Goal: Task Accomplishment & Management: Complete application form

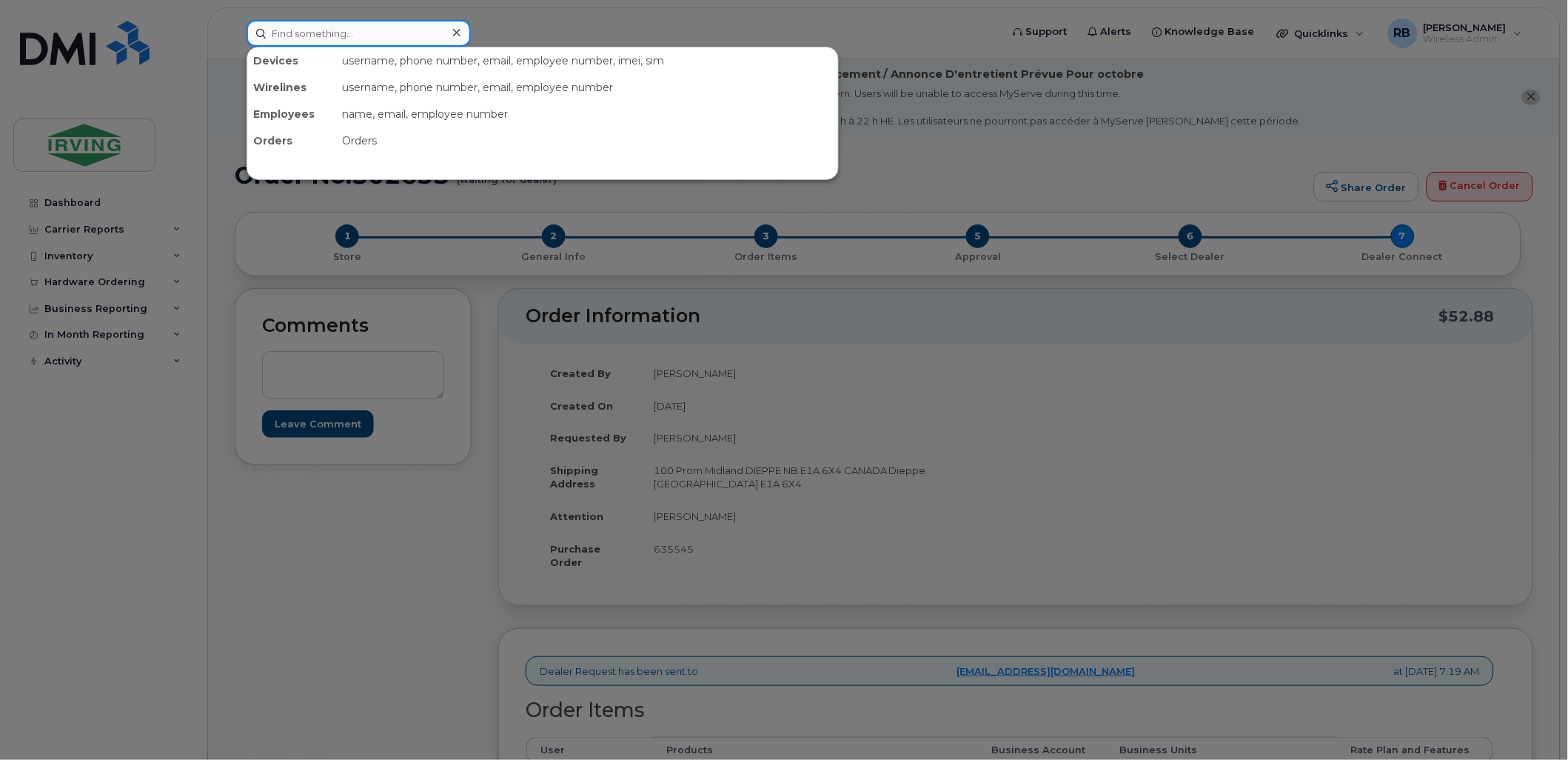
click at [312, 40] on input at bounding box center [359, 33] width 224 height 26
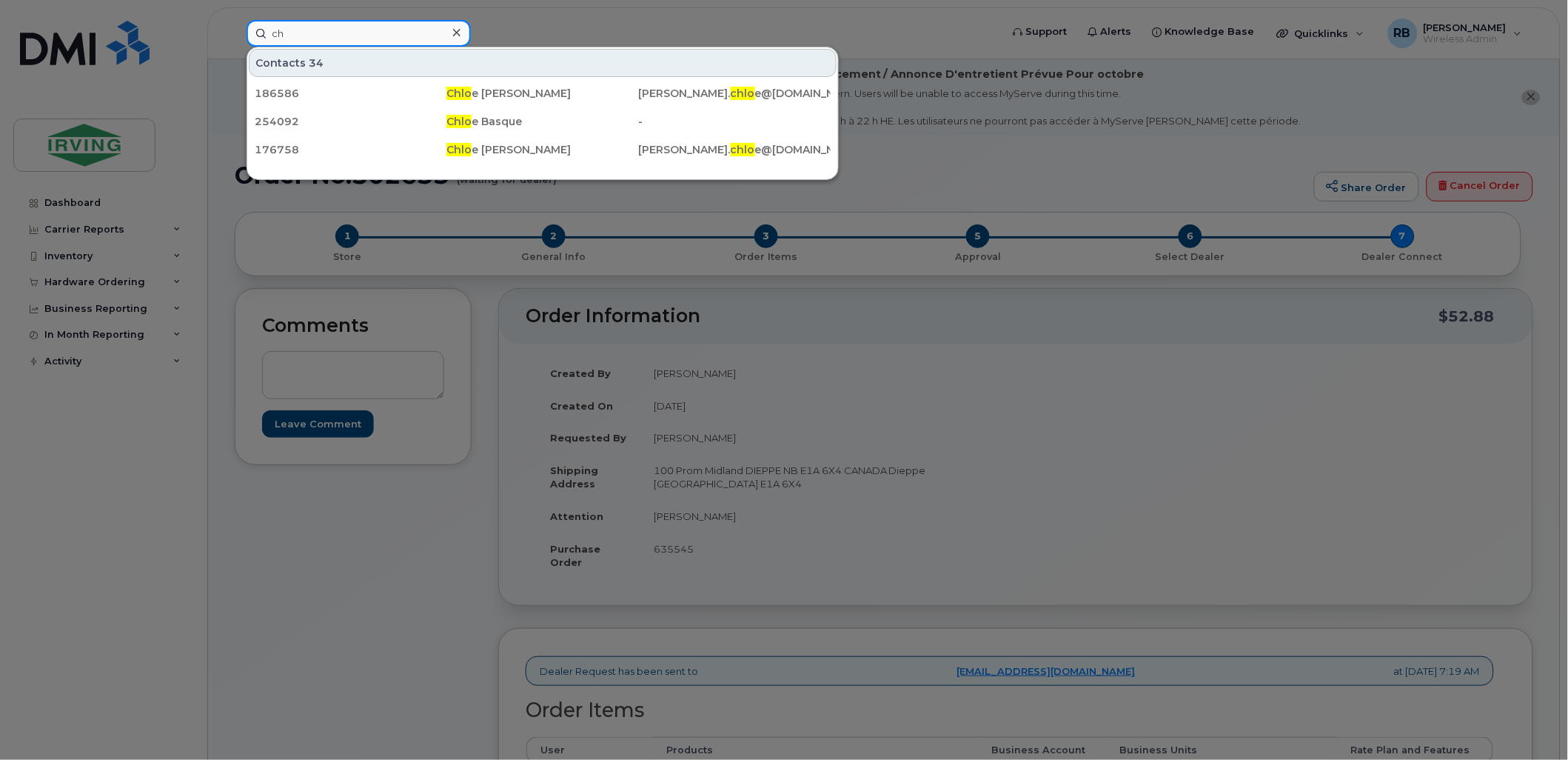
type input "c"
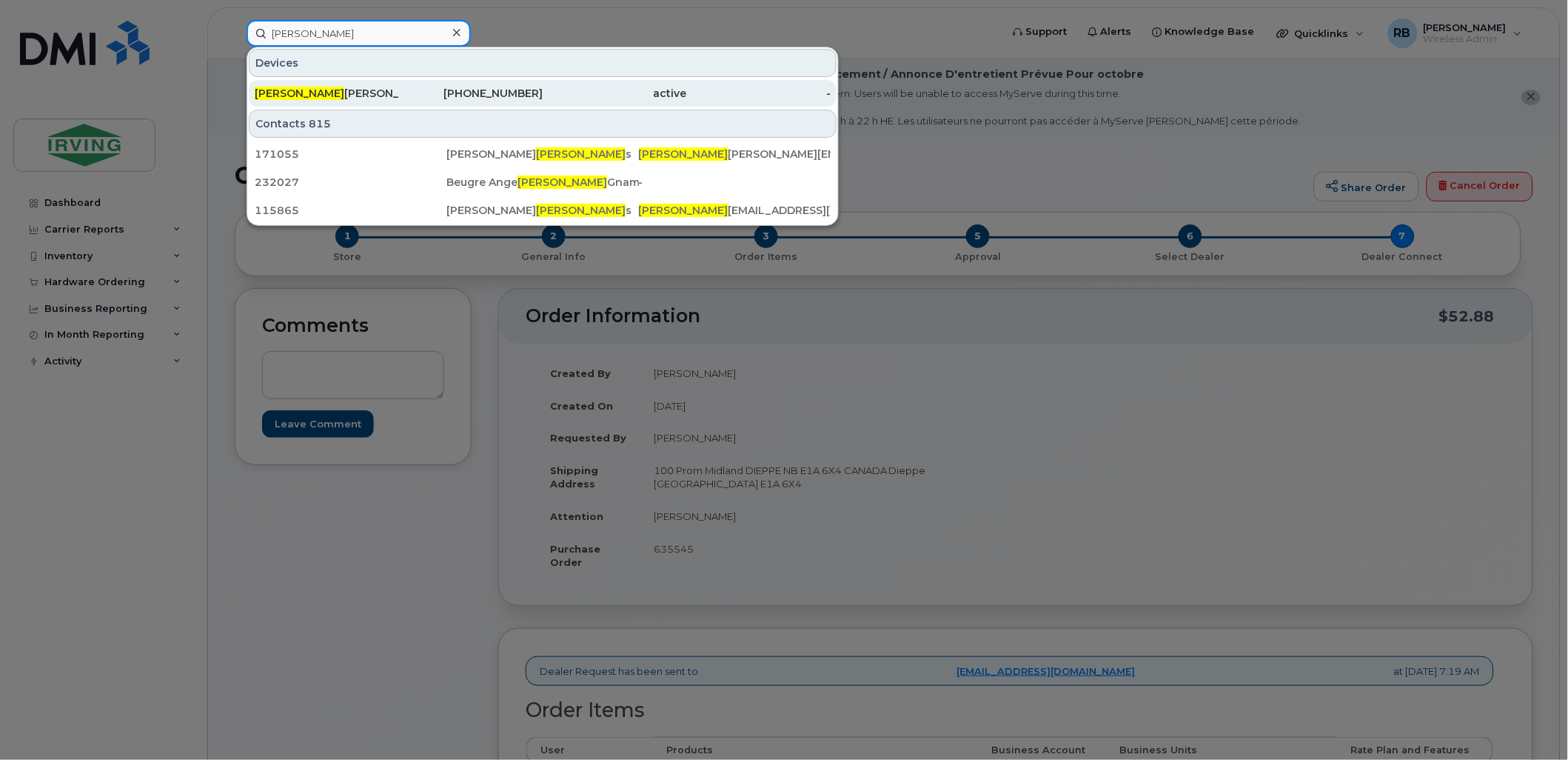
type input "daniel"
click at [324, 90] on div "Daniel Essery" at bounding box center [327, 93] width 145 height 15
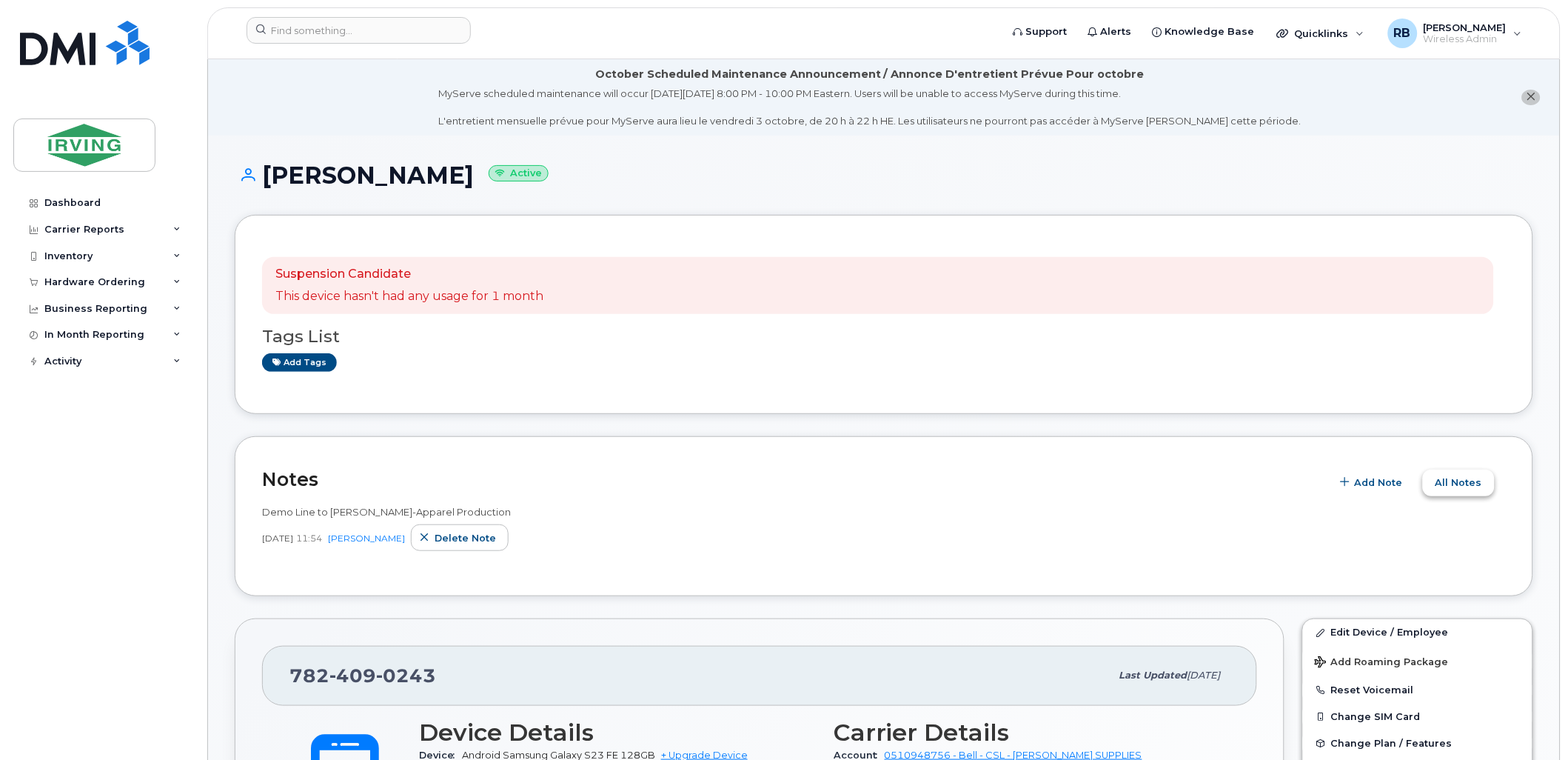
click at [1445, 484] on span "All Notes" at bounding box center [1459, 482] width 47 height 14
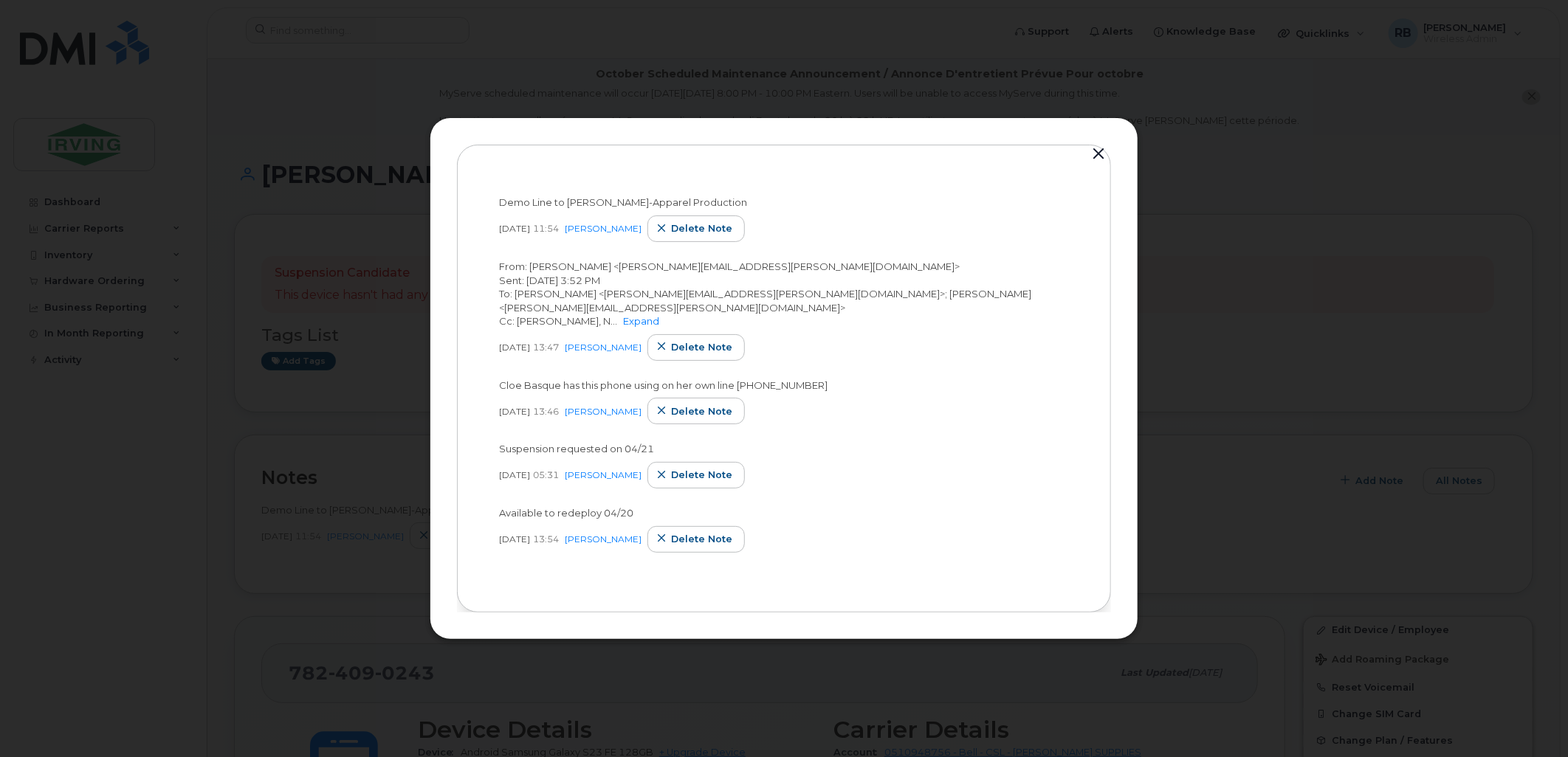
click at [1101, 144] on button "button" at bounding box center [1099, 155] width 23 height 21
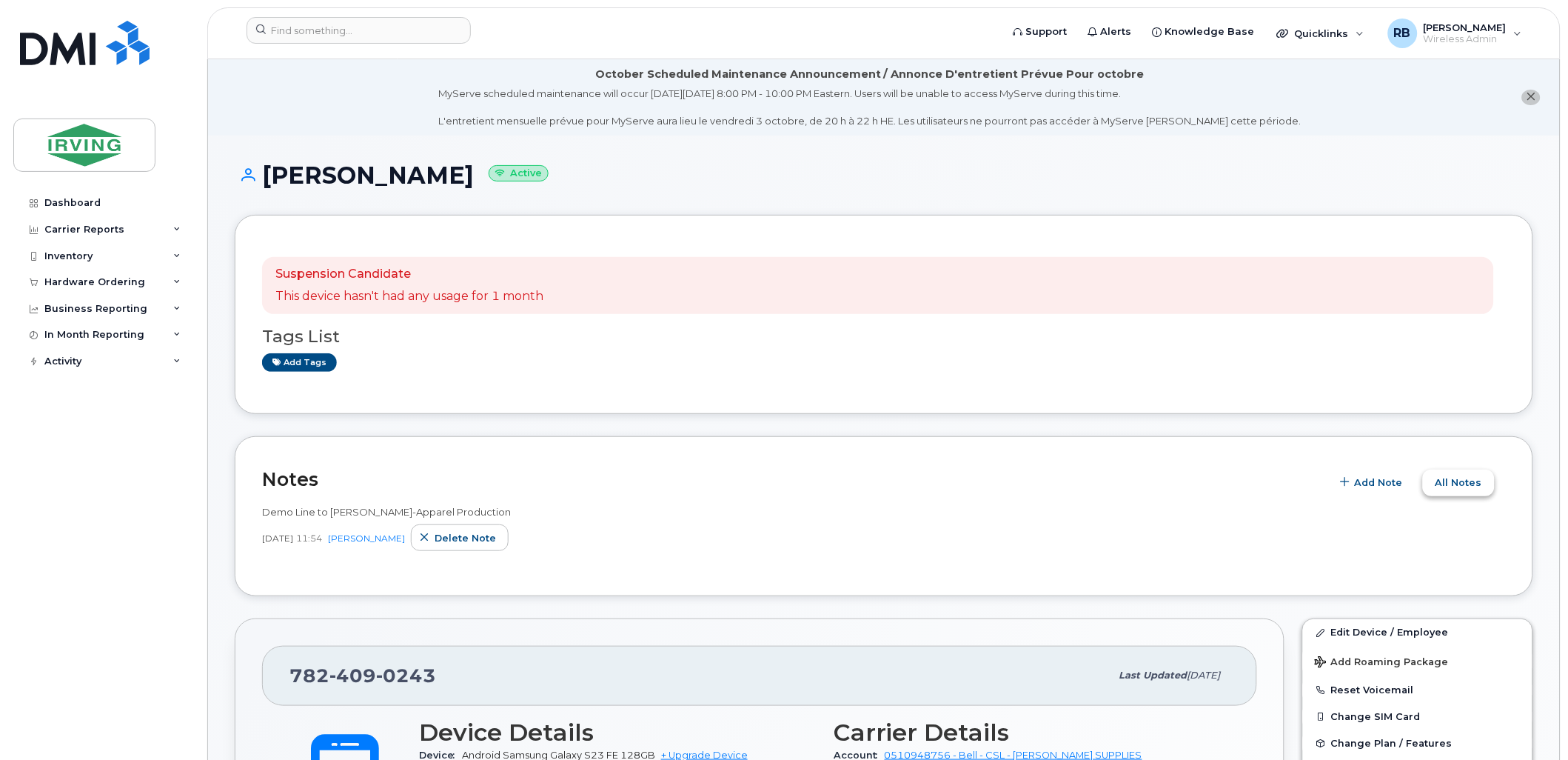
click at [1439, 478] on span "All Notes" at bounding box center [1459, 482] width 47 height 14
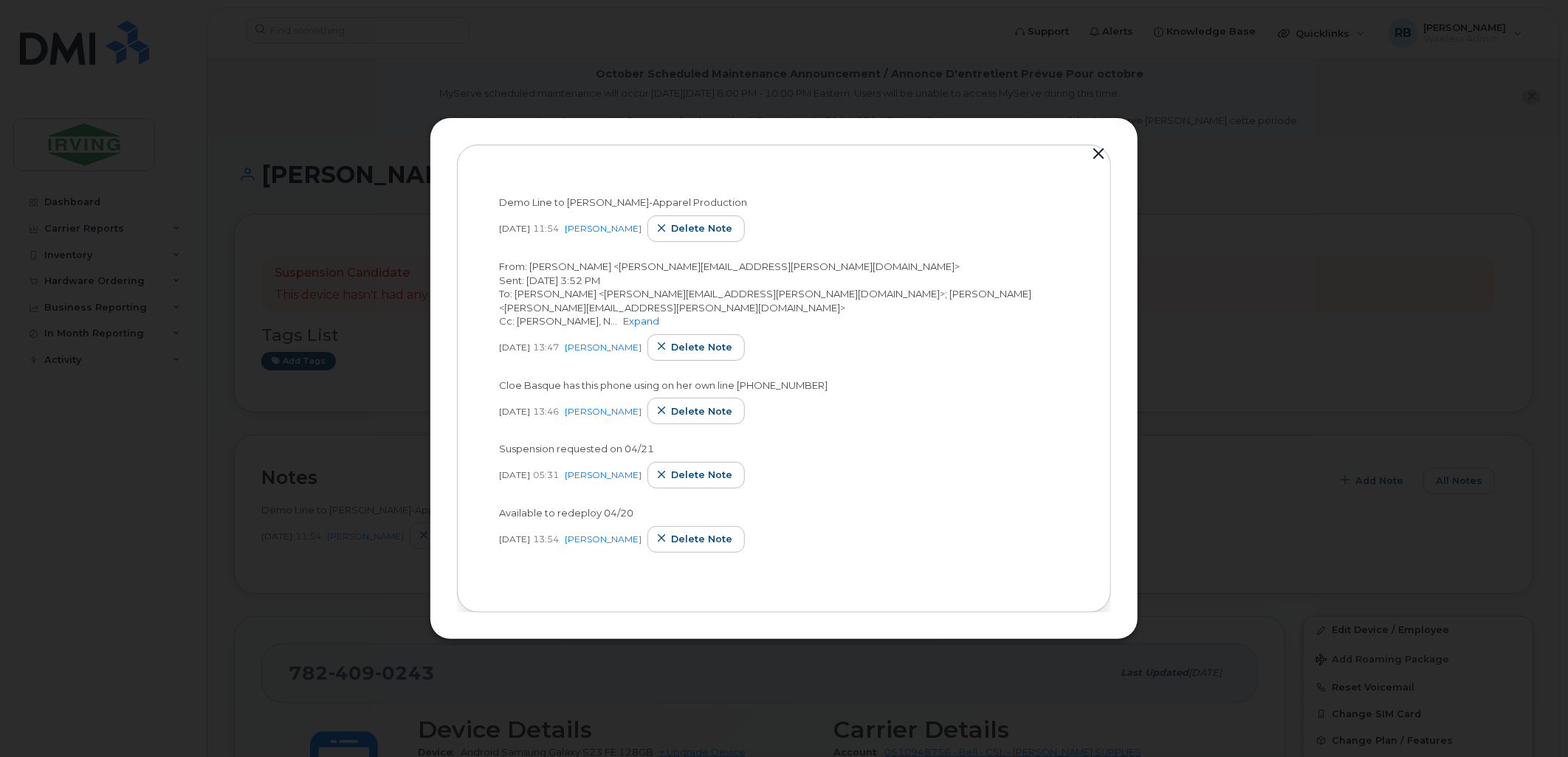
click at [1091, 151] on button "button" at bounding box center [1099, 155] width 23 height 21
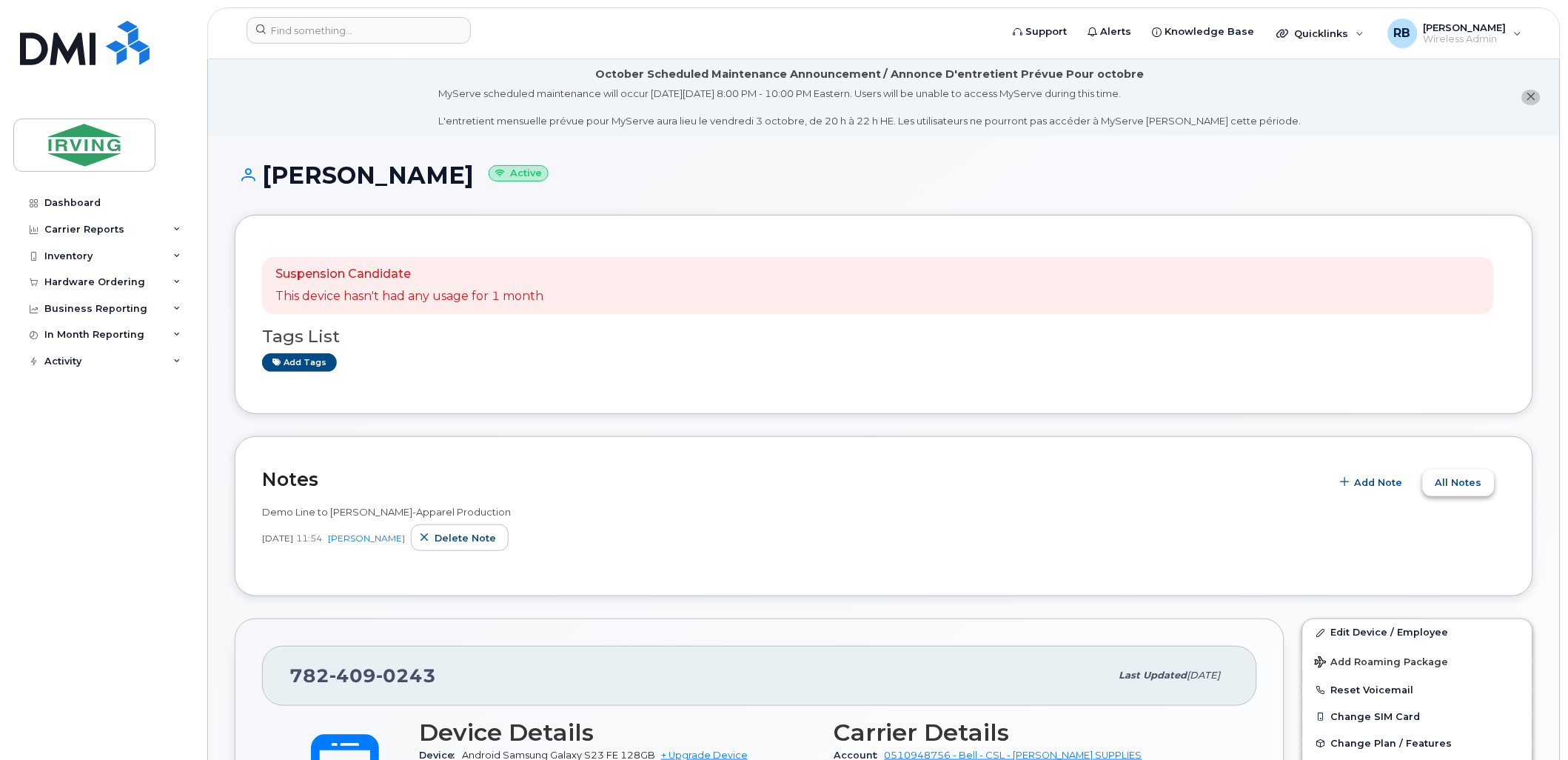
click at [1447, 486] on span "All Notes" at bounding box center [1459, 482] width 47 height 14
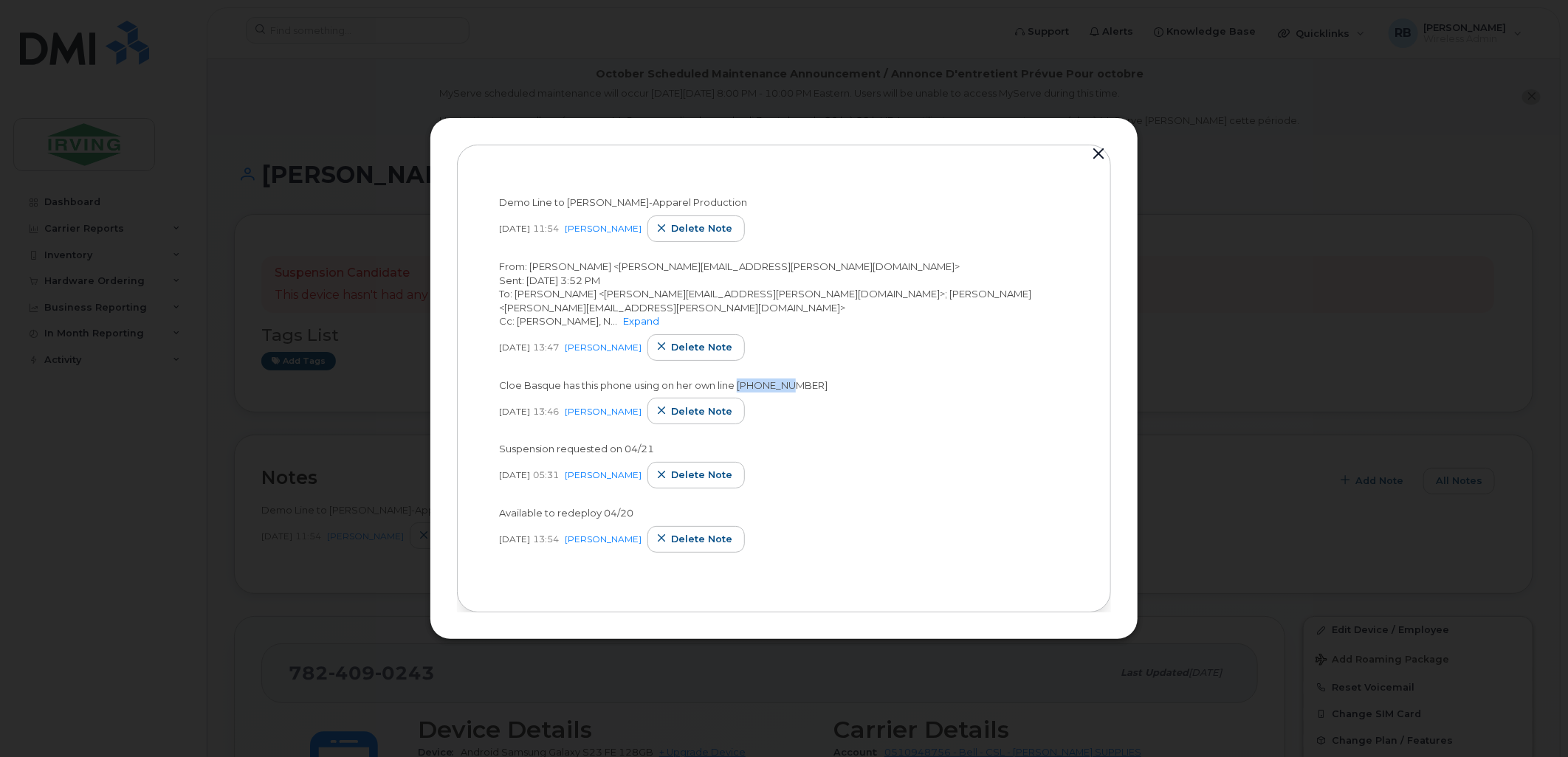
drag, startPoint x: 742, startPoint y: 392, endPoint x: 797, endPoint y: 392, distance: 55.0
click at [797, 391] on span "Cloe Basque has this phone using on her own line 506-271-7931" at bounding box center [664, 386] width 329 height 12
drag, startPoint x: 797, startPoint y: 392, endPoint x: 797, endPoint y: 419, distance: 27.0
click at [797, 419] on div "Apr 14, 2025 13:46 Roberts, Brad Delete note" at bounding box center [784, 410] width 570 height 26
click at [1097, 146] on button "button" at bounding box center [1099, 155] width 23 height 21
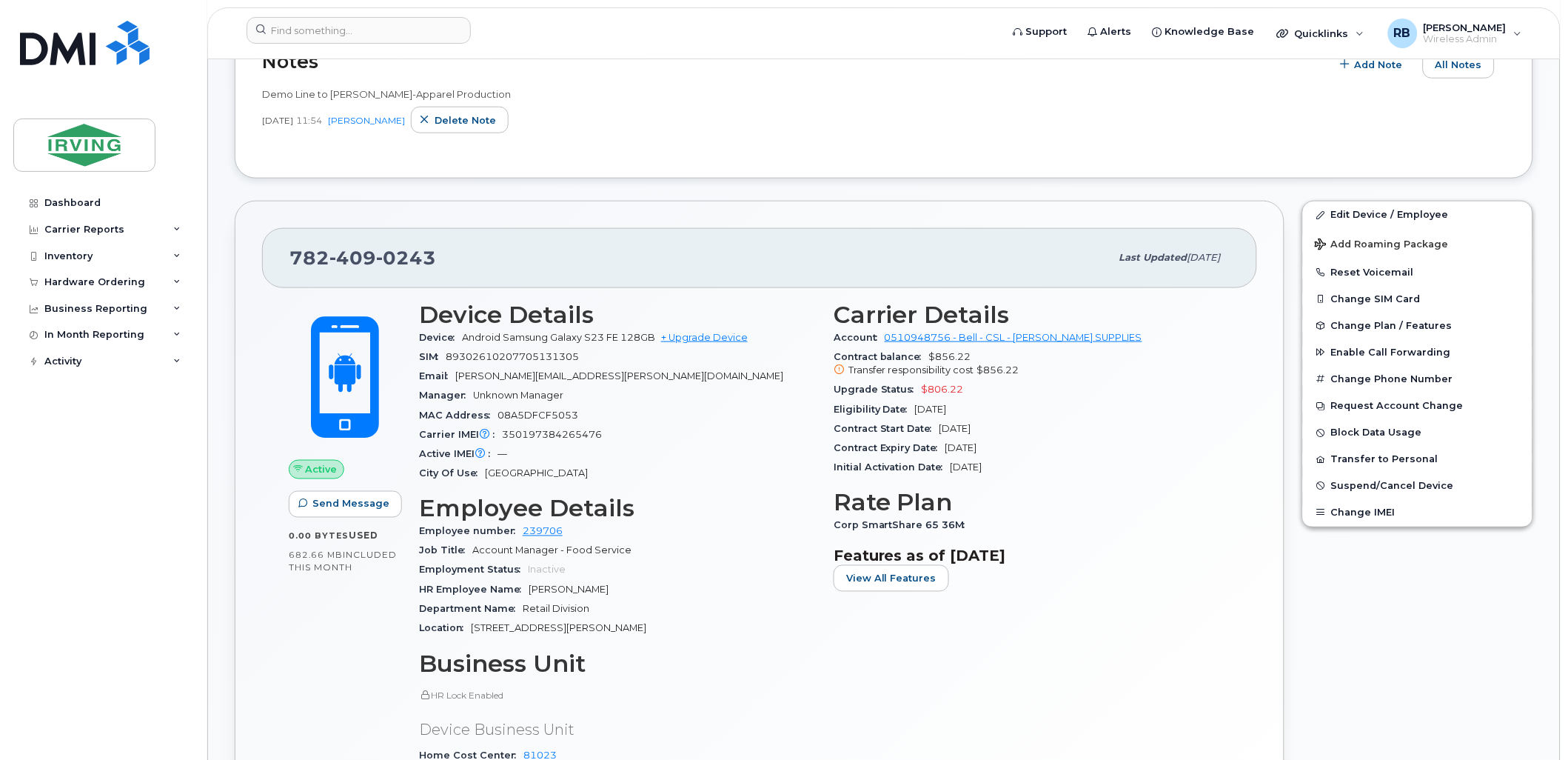
scroll to position [438, 0]
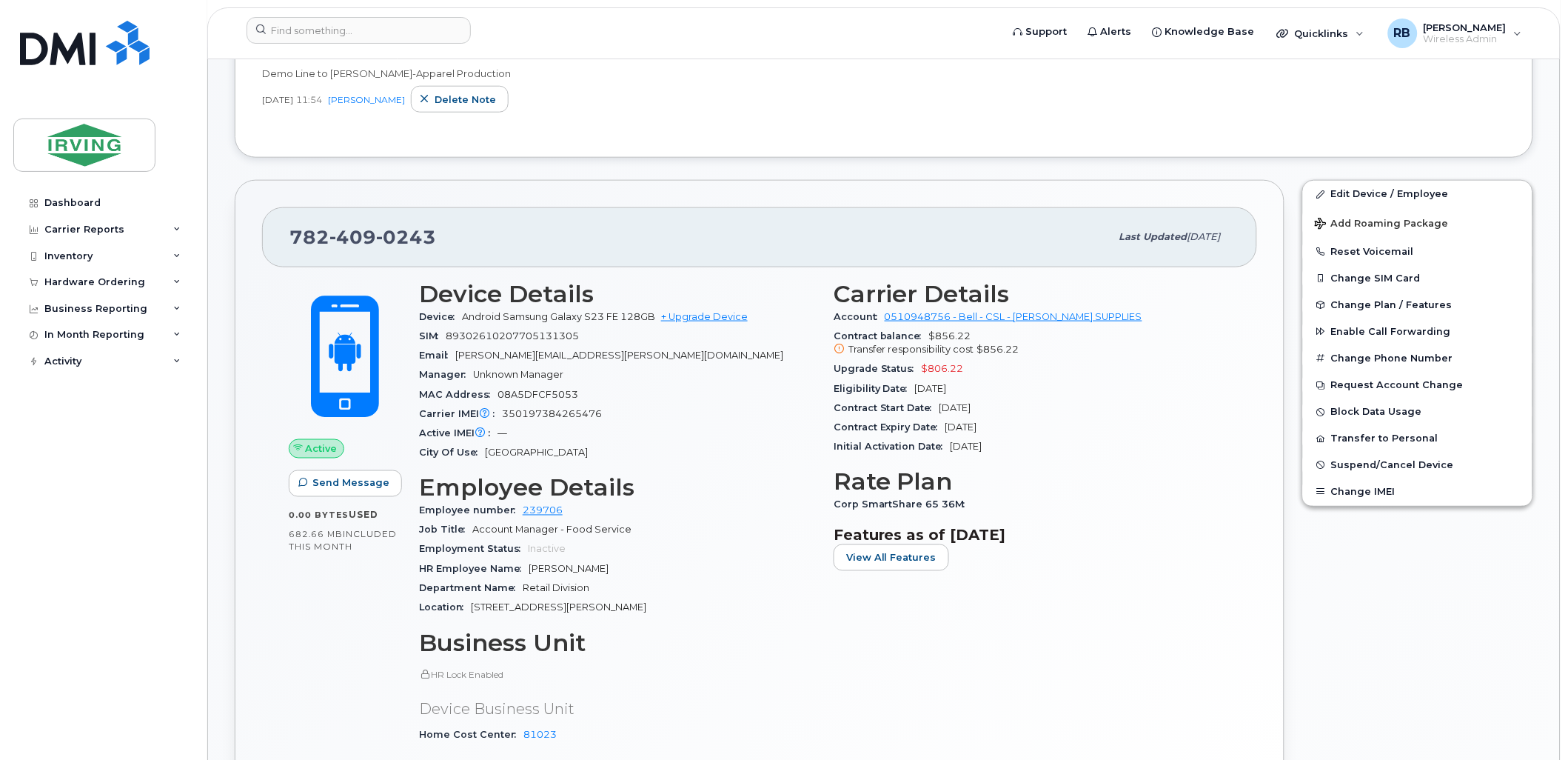
click at [763, 246] on div "782 409 0243" at bounding box center [700, 237] width 821 height 31
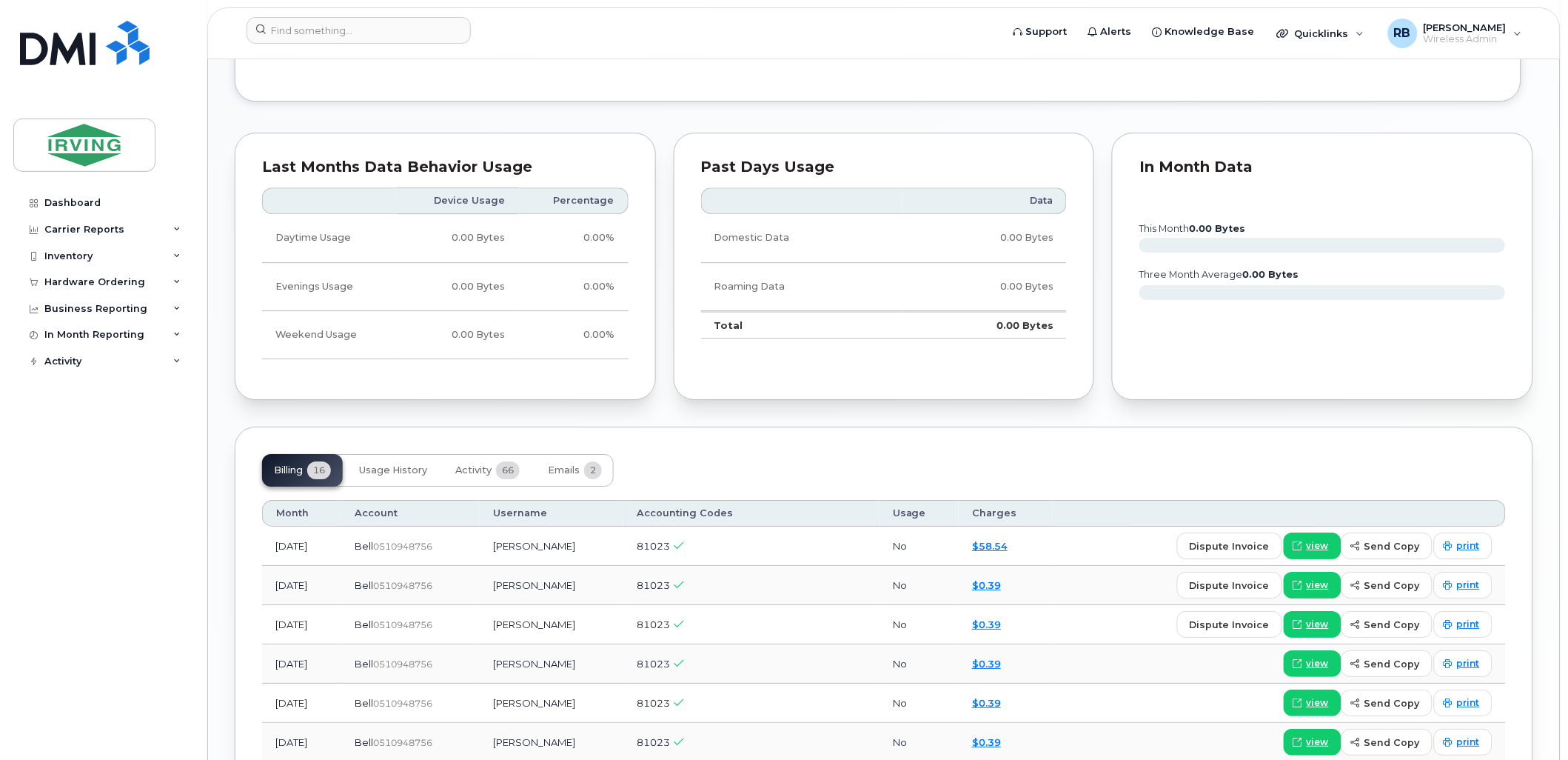
scroll to position [1426, 0]
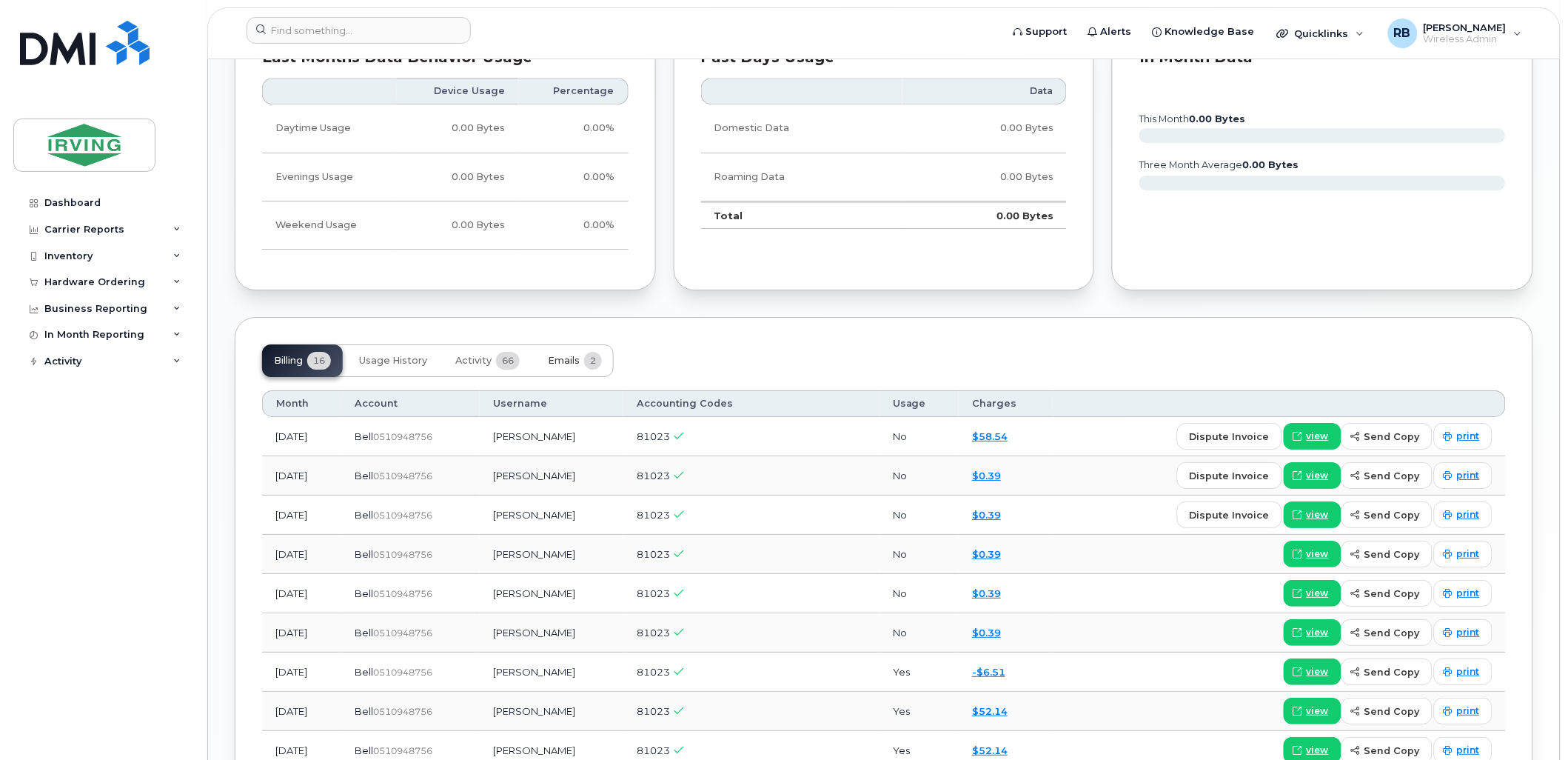
click at [571, 356] on span "Emails" at bounding box center [564, 361] width 32 height 12
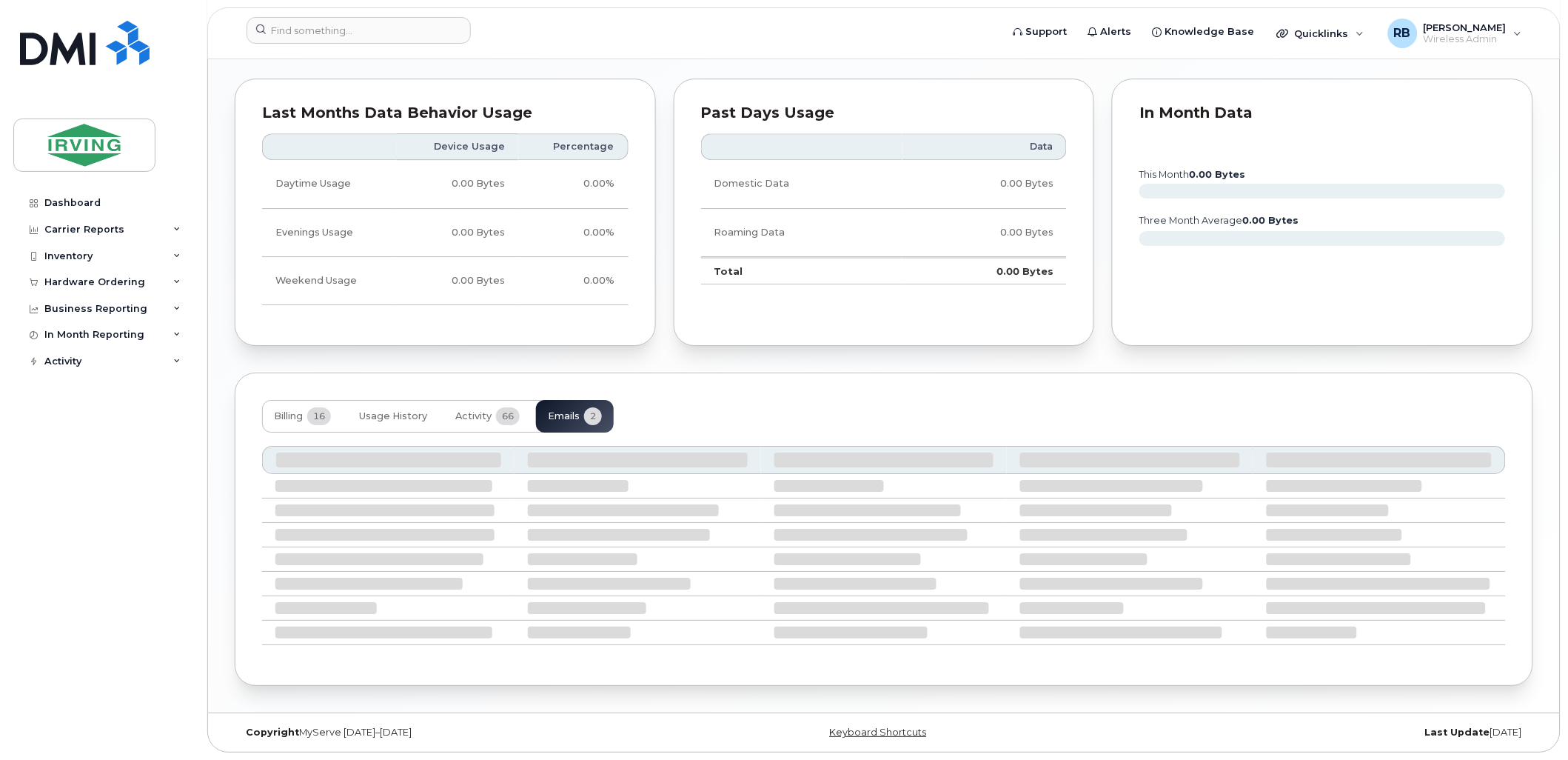
scroll to position [1252, 0]
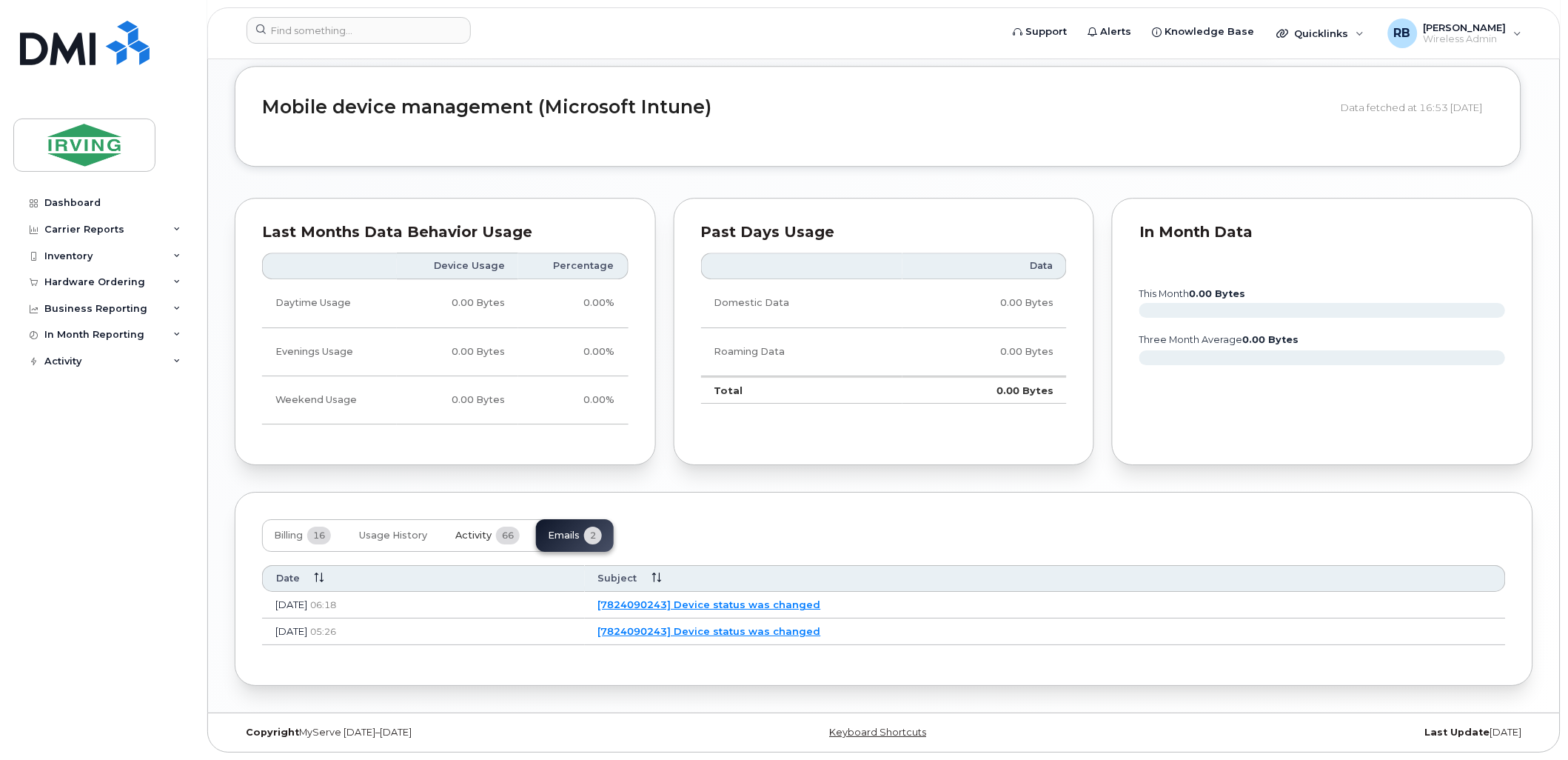
click at [492, 538] on span "Activity" at bounding box center [473, 536] width 36 height 12
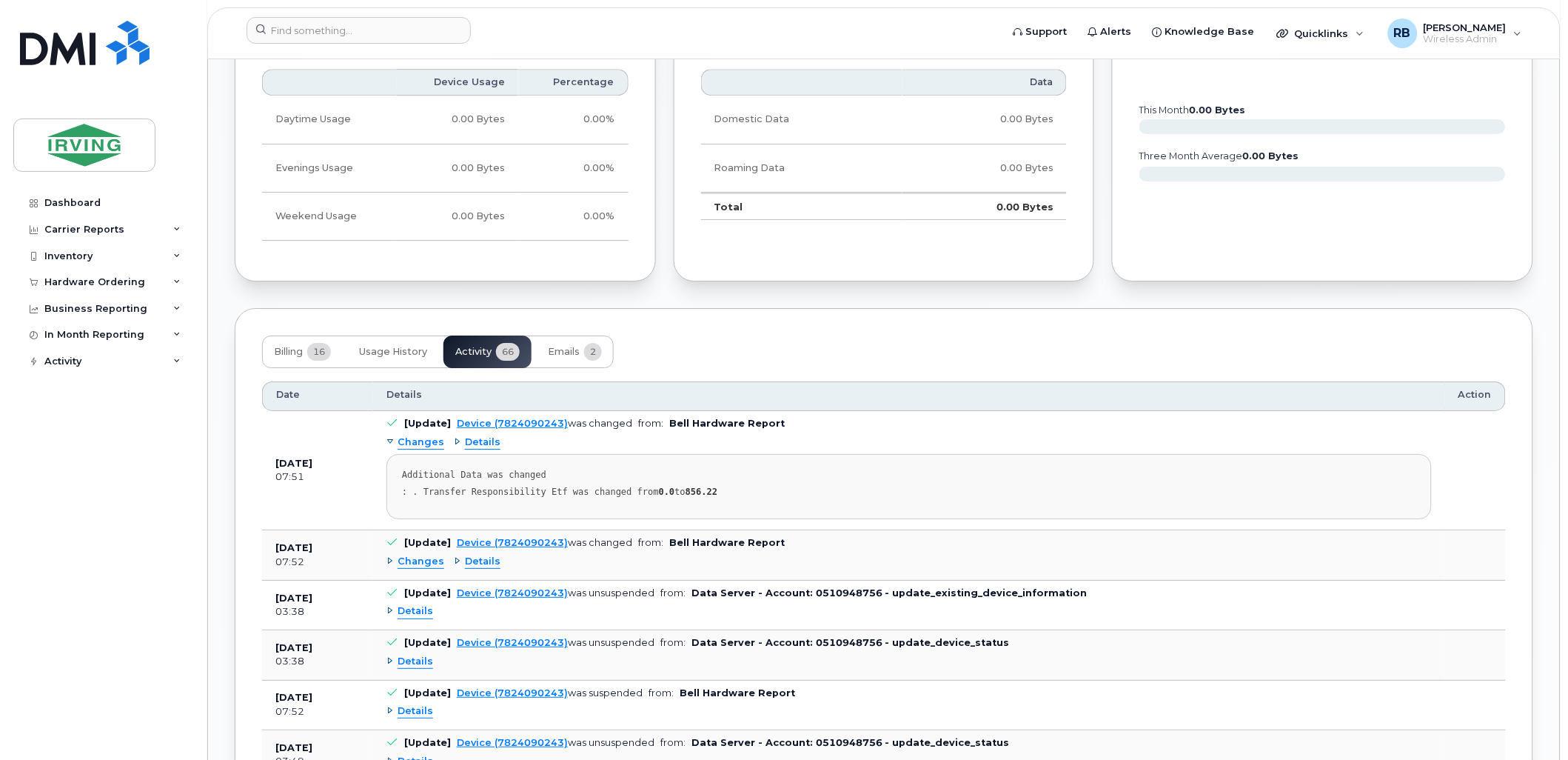
scroll to position [1471, 0]
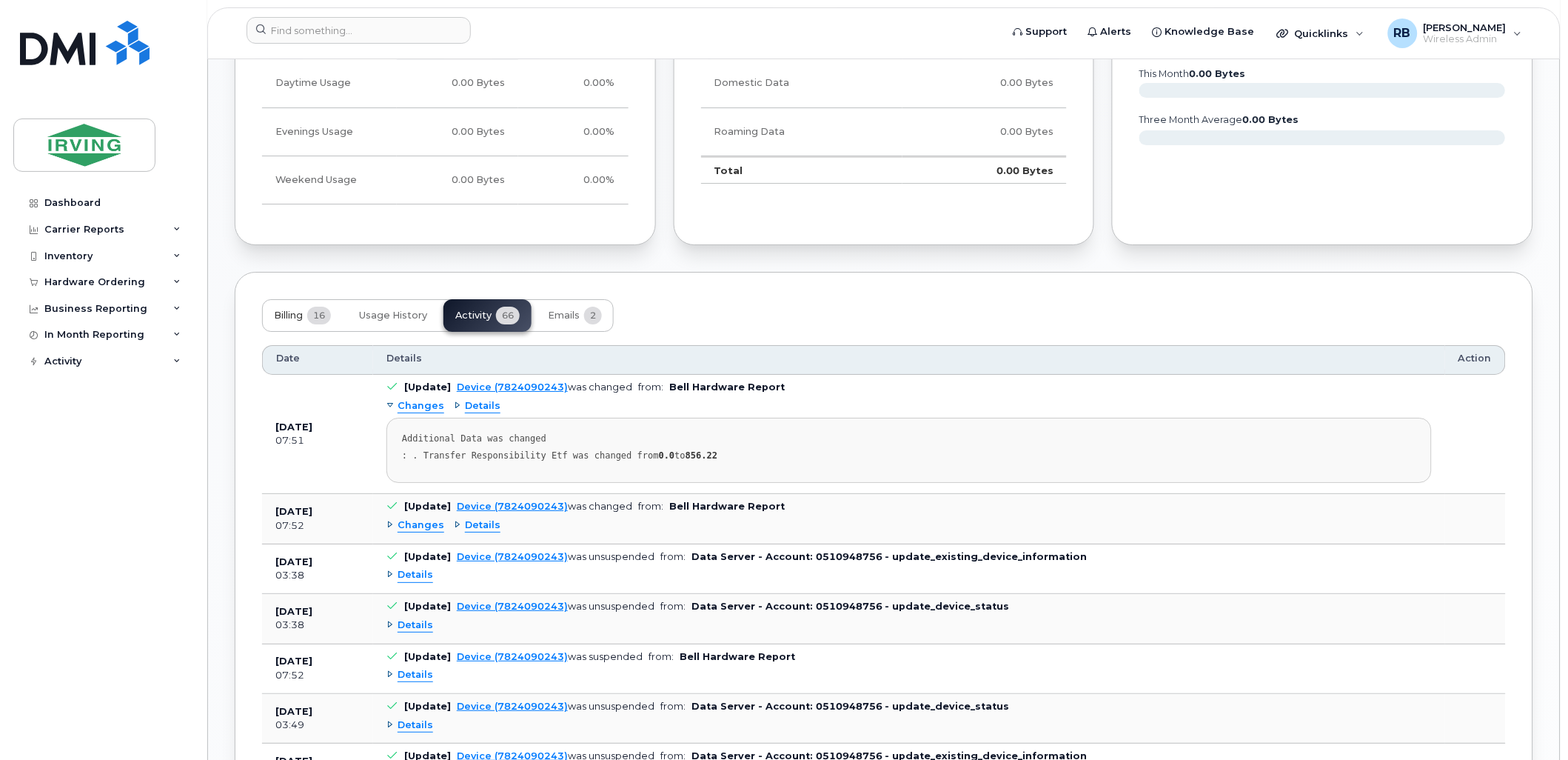
click at [297, 322] on span "Billing" at bounding box center [288, 316] width 29 height 12
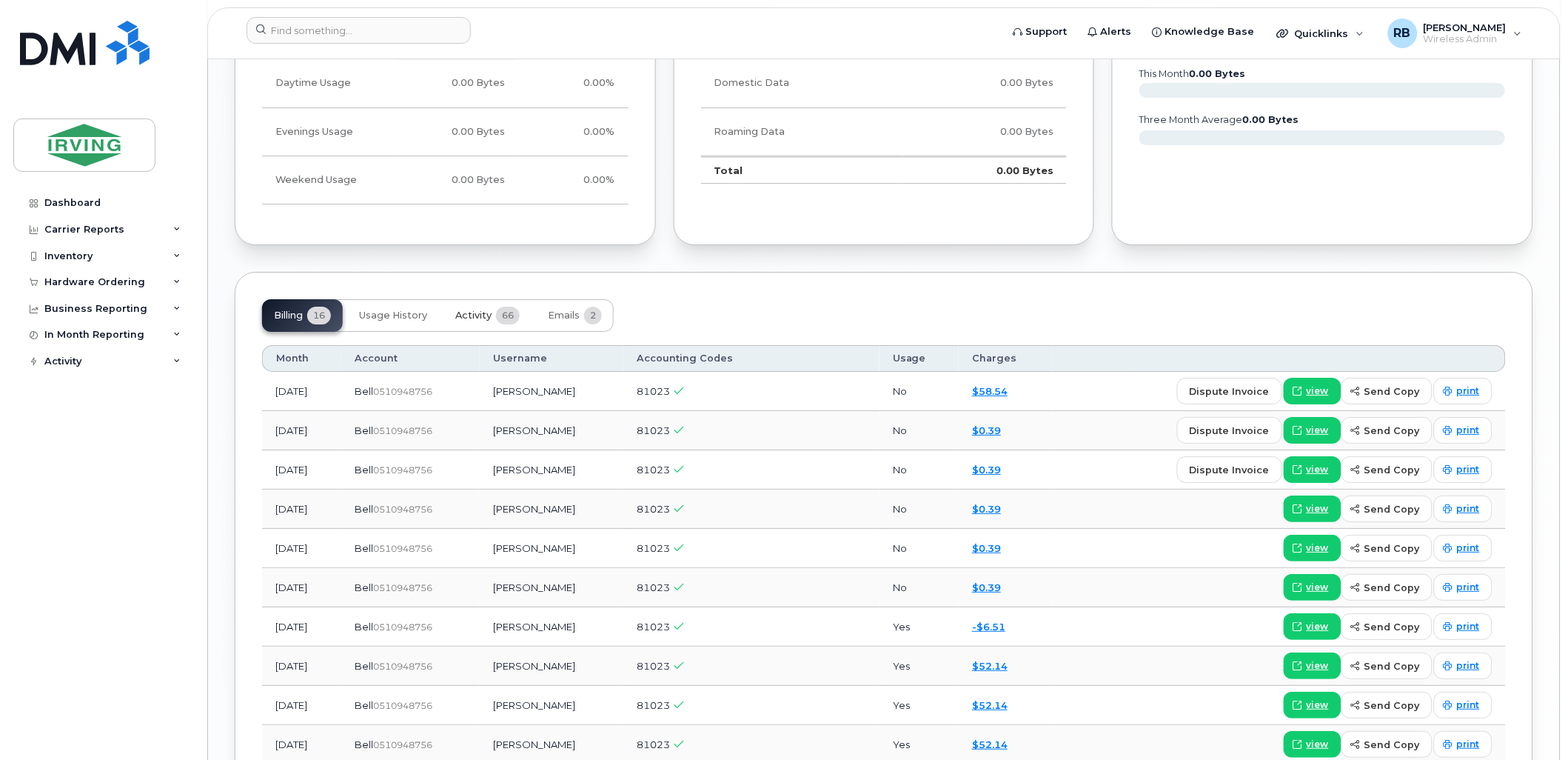
click at [478, 323] on button "Activity 66" at bounding box center [487, 315] width 88 height 32
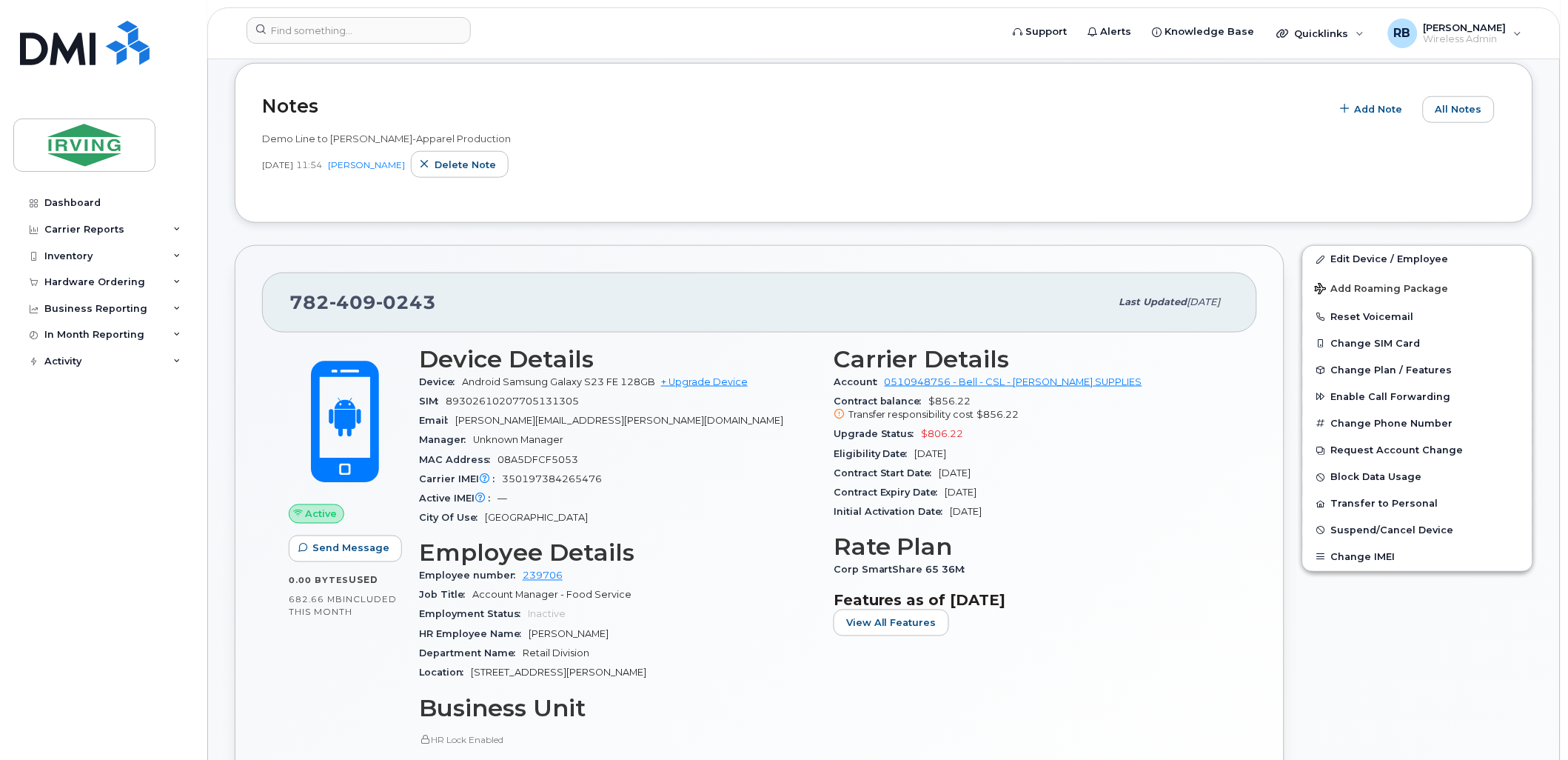
scroll to position [264, 0]
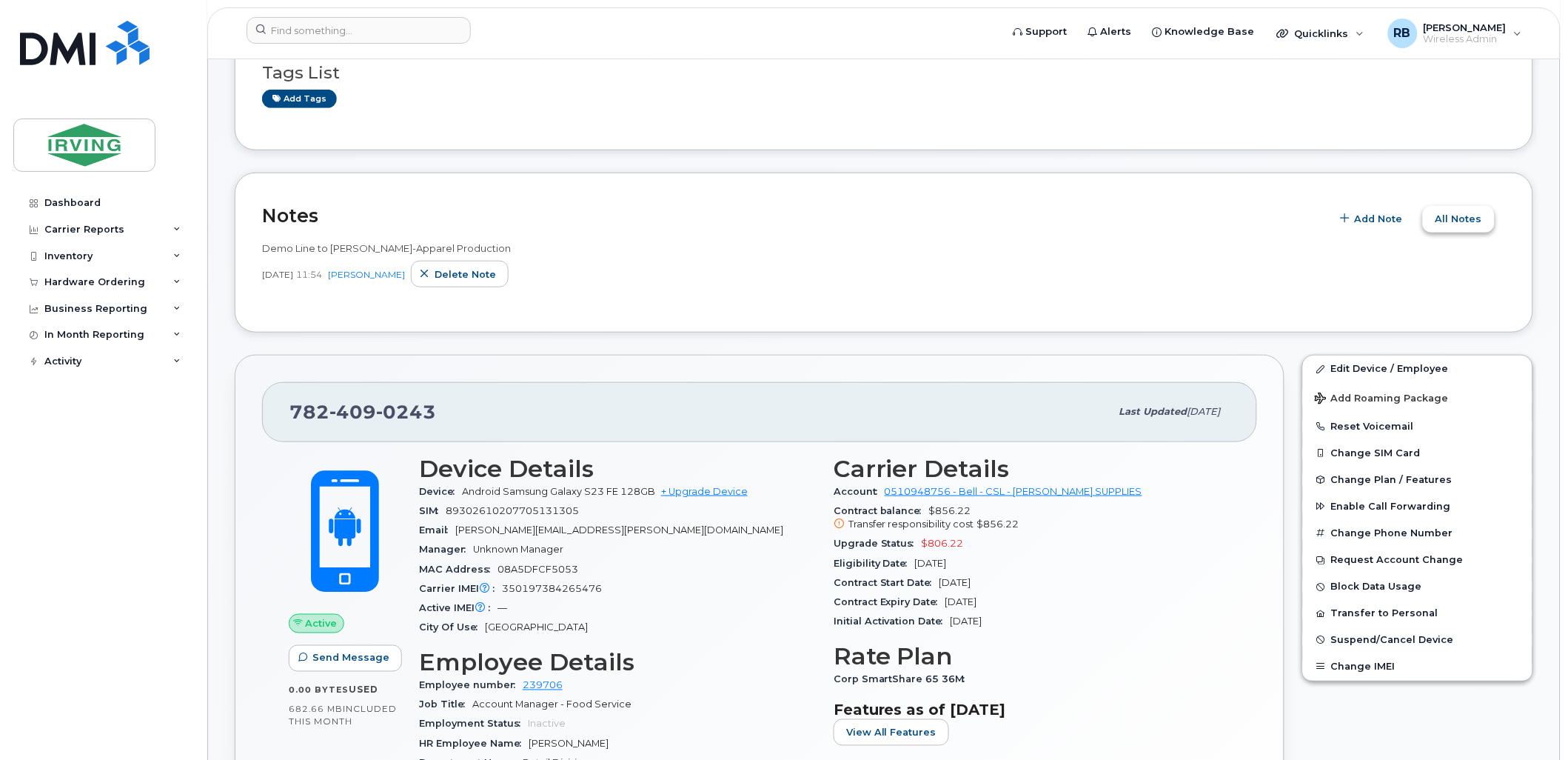
click at [1436, 215] on button "All Notes" at bounding box center [1458, 218] width 72 height 26
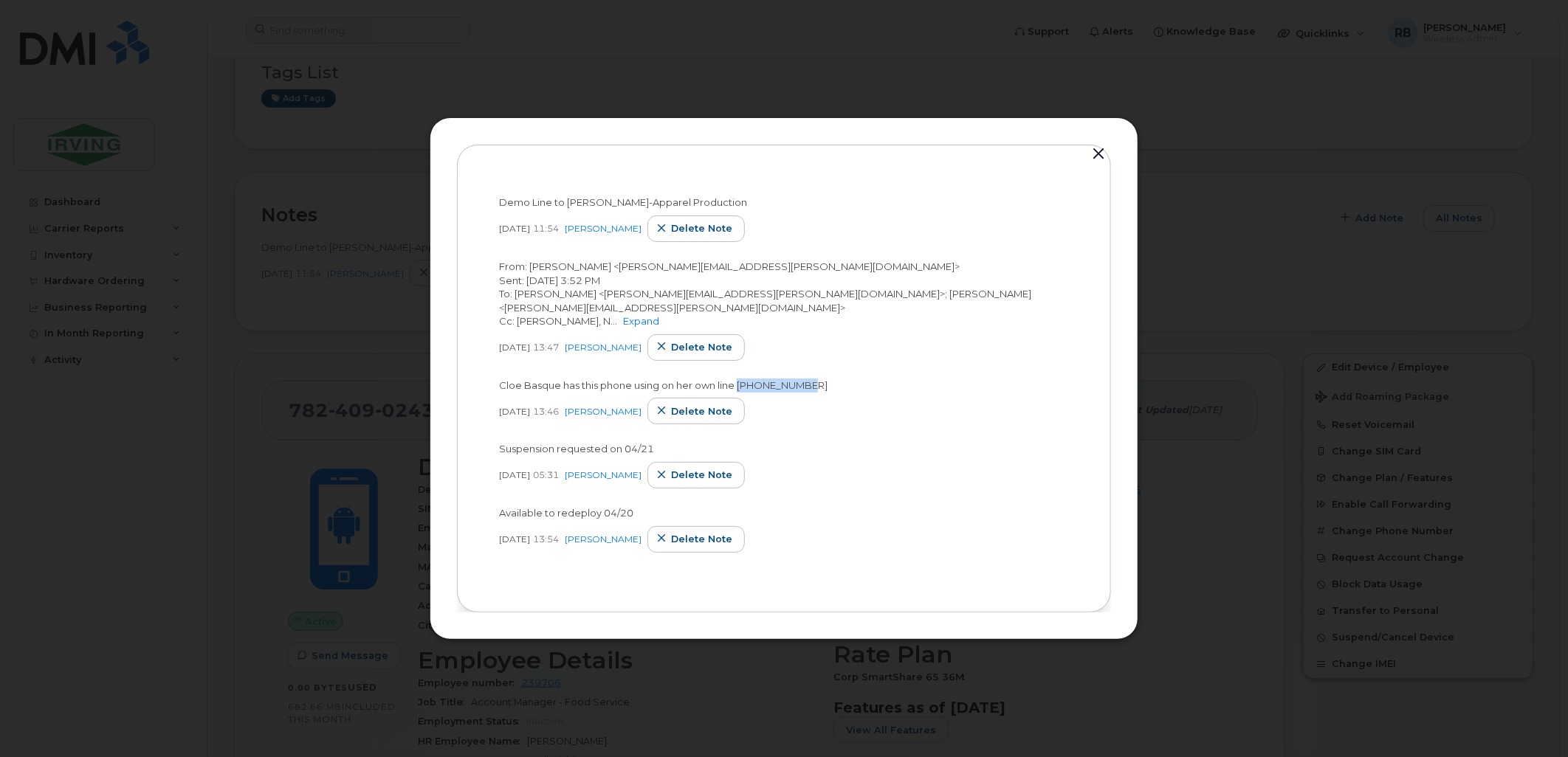
drag, startPoint x: 742, startPoint y: 392, endPoint x: 814, endPoint y: 393, distance: 72.0
click at [814, 391] on span "Cloe Basque has this phone using on her own line 506-271-7931" at bounding box center [664, 386] width 329 height 12
copy span "506-271-7931"
click at [1094, 149] on button "button" at bounding box center [1099, 155] width 23 height 21
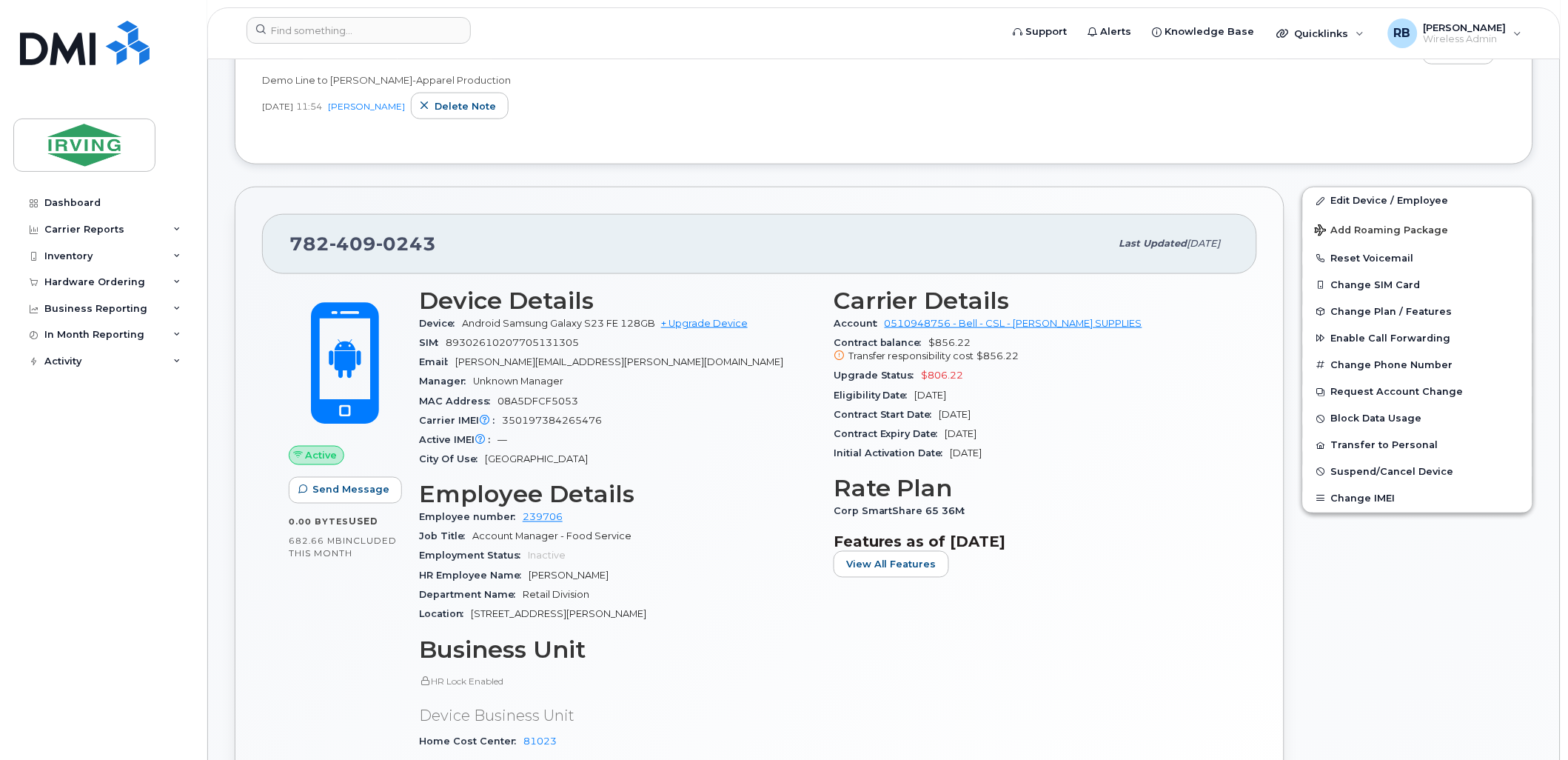
scroll to position [438, 0]
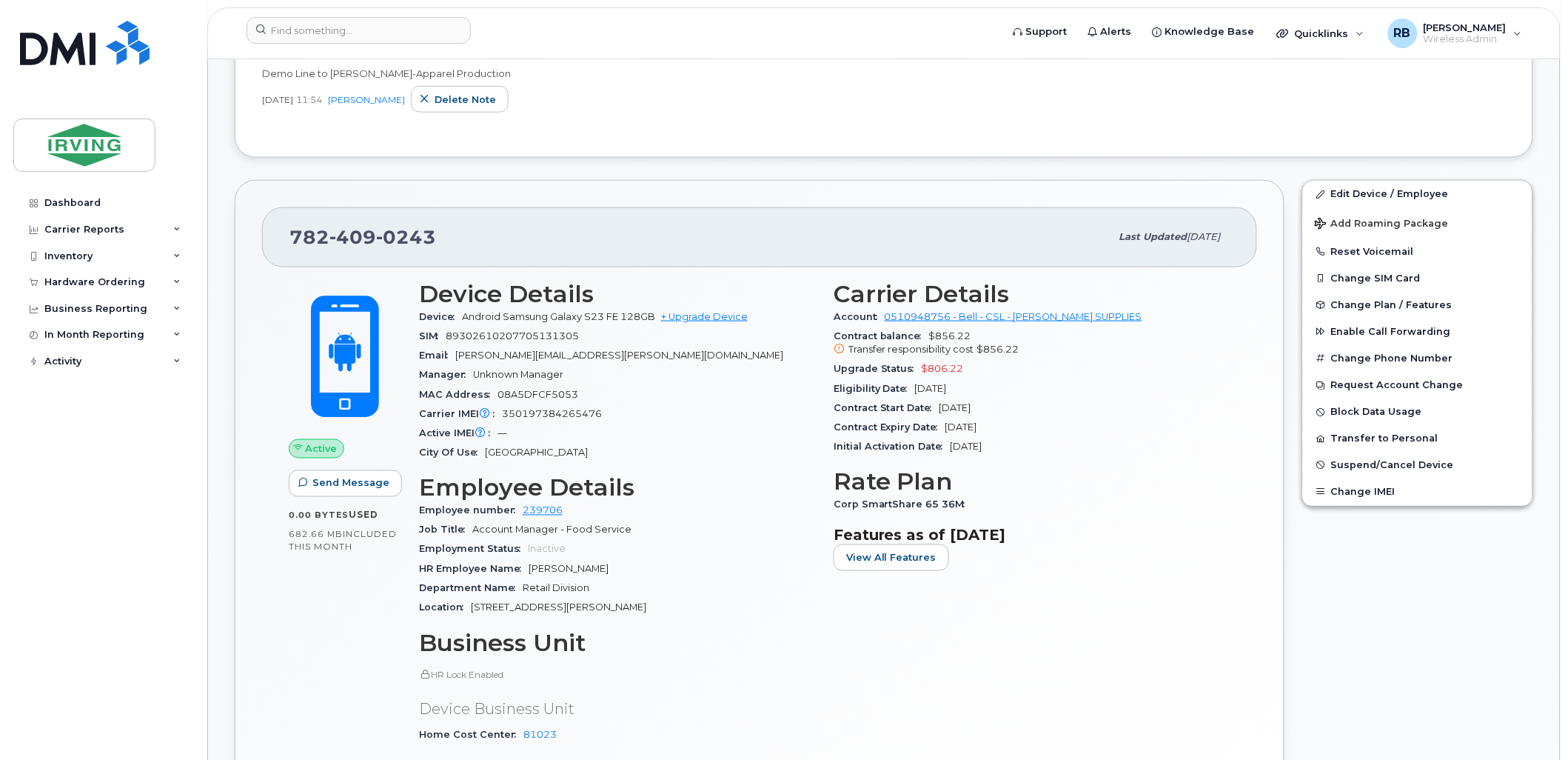
click at [534, 406] on div "Carrier IMEI Carrier IMEI is reported during the last billing cycle or change o…" at bounding box center [617, 414] width 397 height 20
click at [534, 413] on span "350197384265476" at bounding box center [552, 414] width 100 height 11
copy span "350197384265476"
drag, startPoint x: 437, startPoint y: 237, endPoint x: 285, endPoint y: 241, distance: 152.1
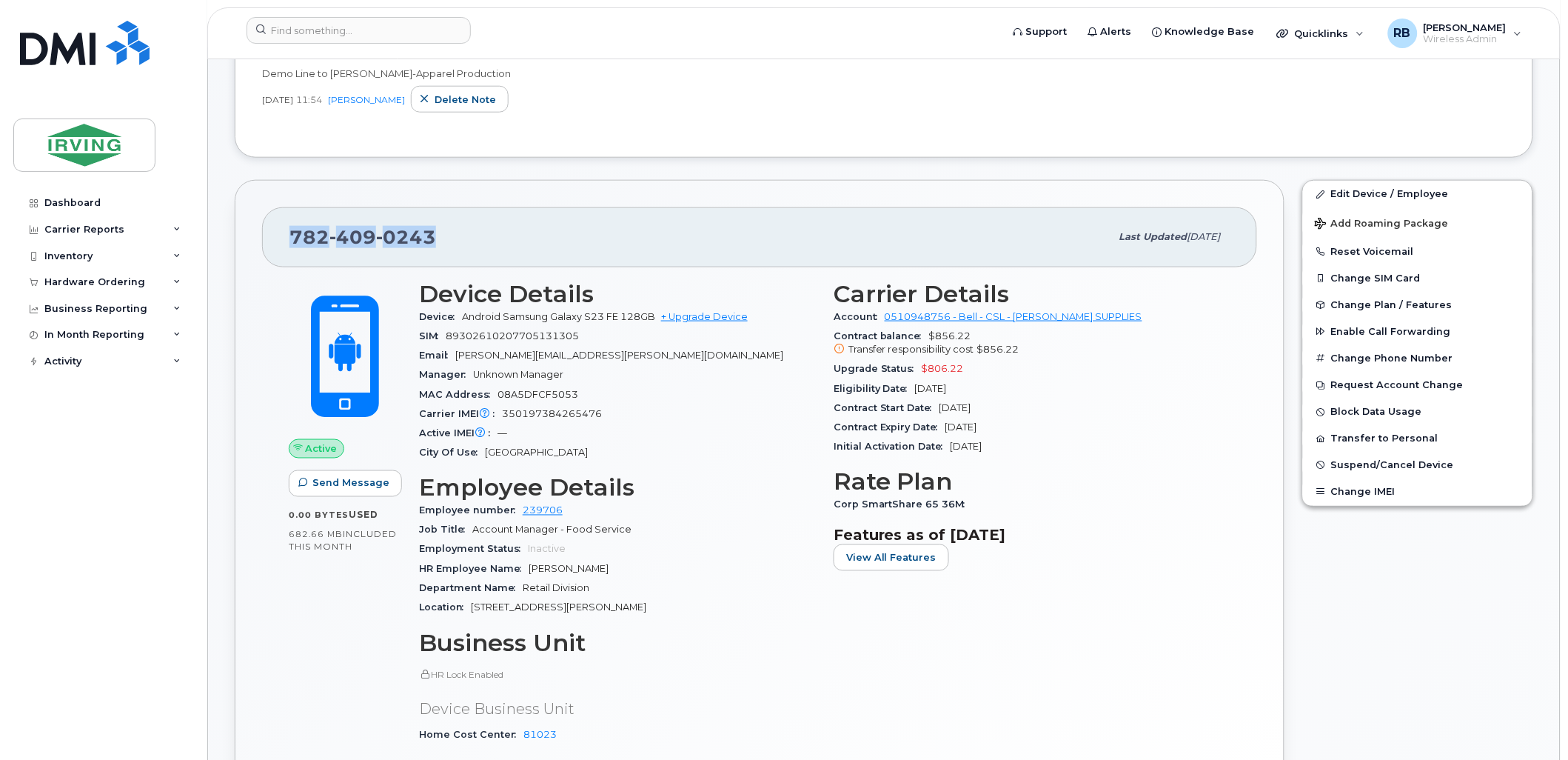
click at [285, 241] on div "782 409 0243 Last updated Sep 29, 2025" at bounding box center [760, 237] width 995 height 60
copy span "782 409 0243"
click at [622, 237] on div "782 409 0243" at bounding box center [700, 237] width 821 height 31
click at [78, 288] on div "Hardware Ordering" at bounding box center [95, 282] width 101 height 12
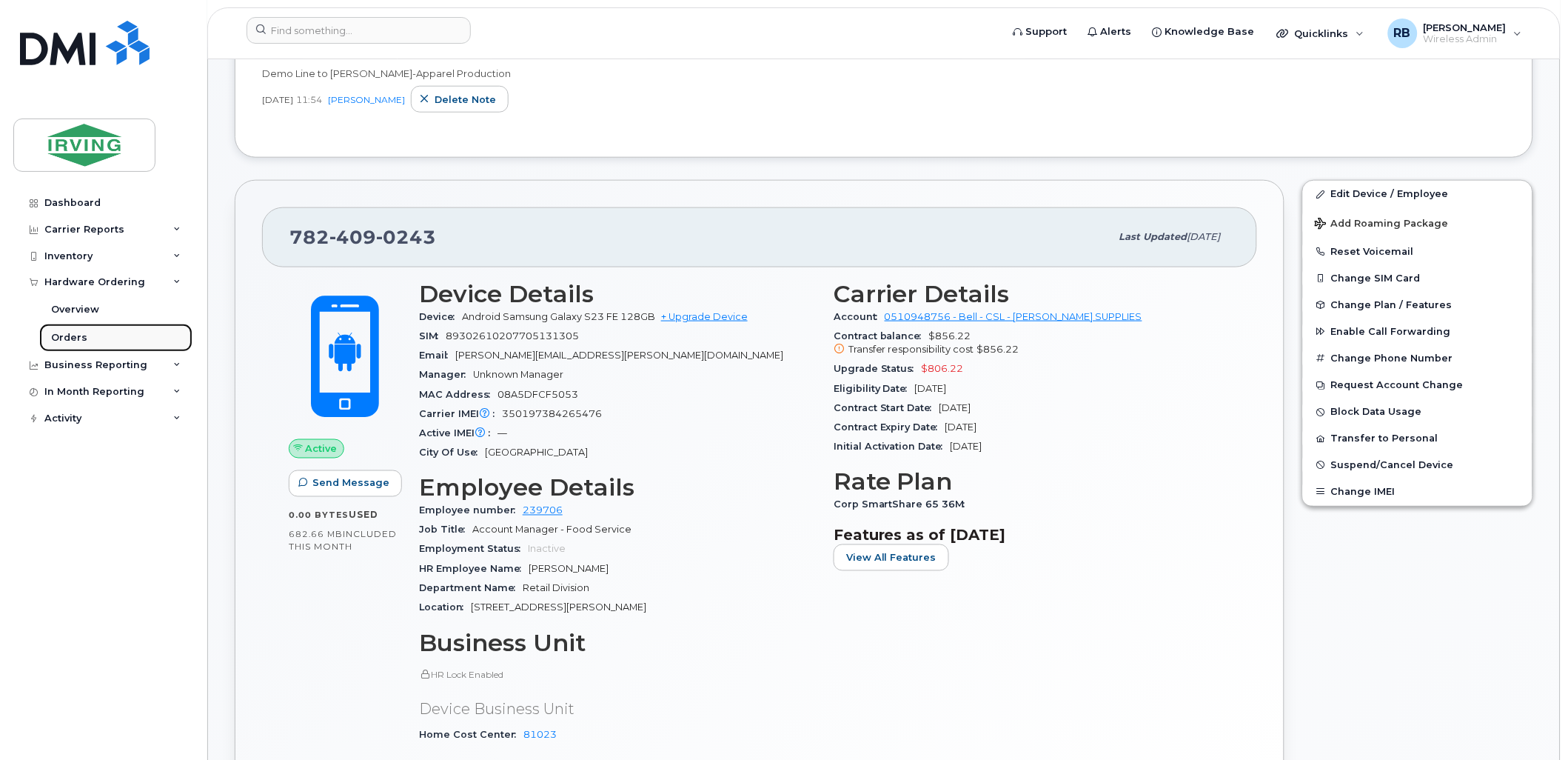
click at [74, 341] on div "Orders" at bounding box center [69, 338] width 36 height 14
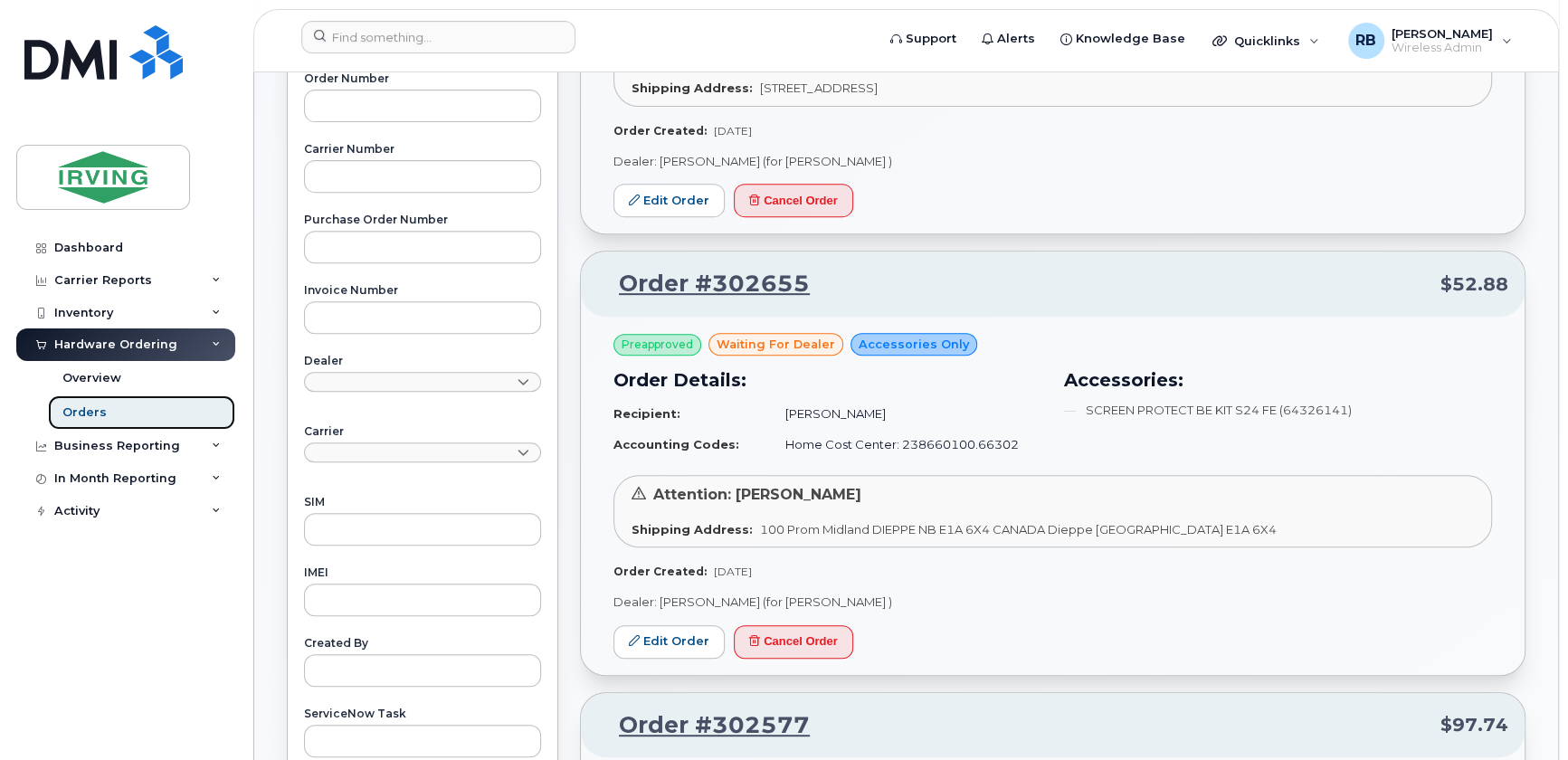
scroll to position [548, 0]
click at [670, 625] on link "Edit Order" at bounding box center [669, 641] width 111 height 33
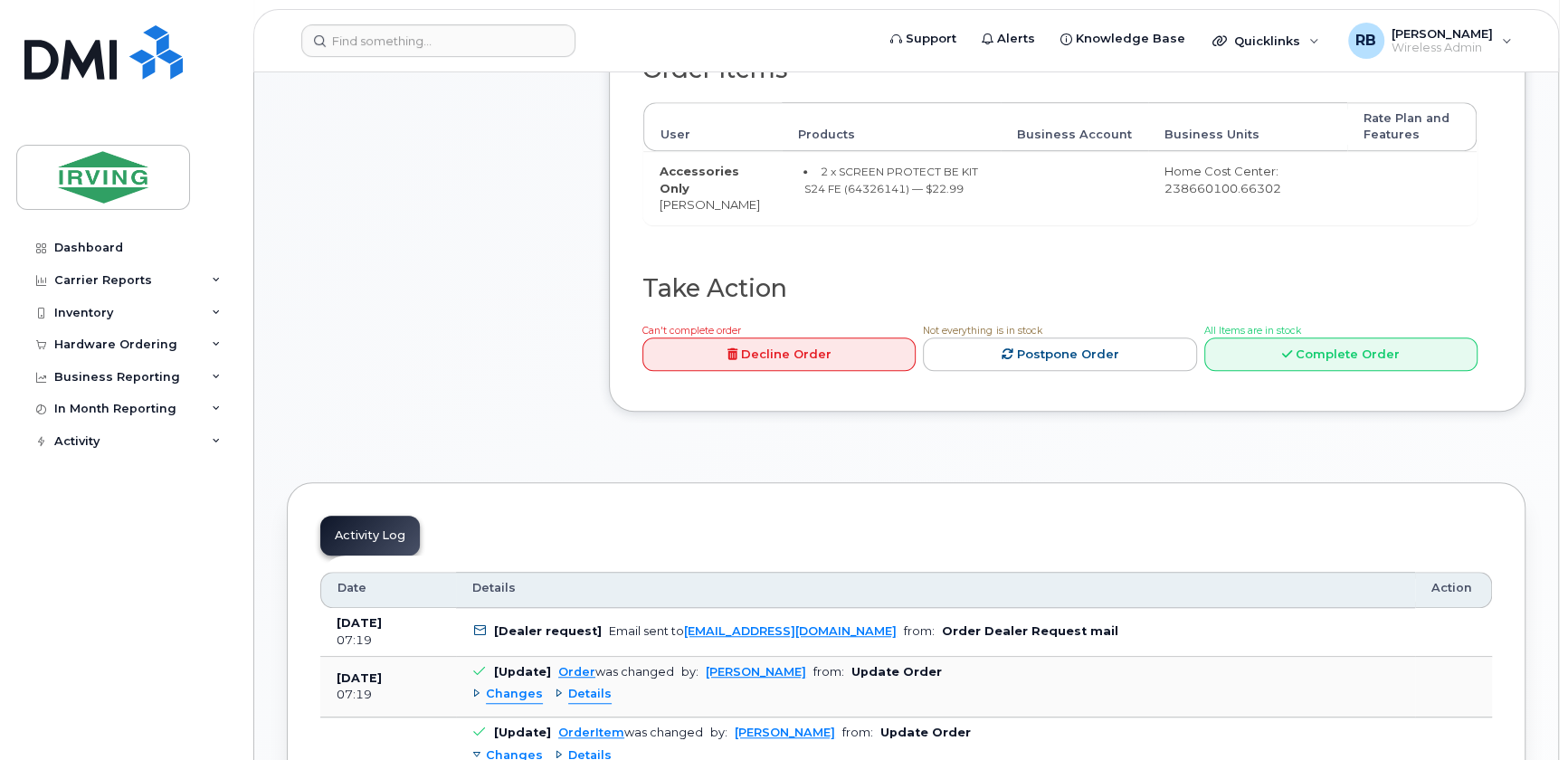
scroll to position [767, 0]
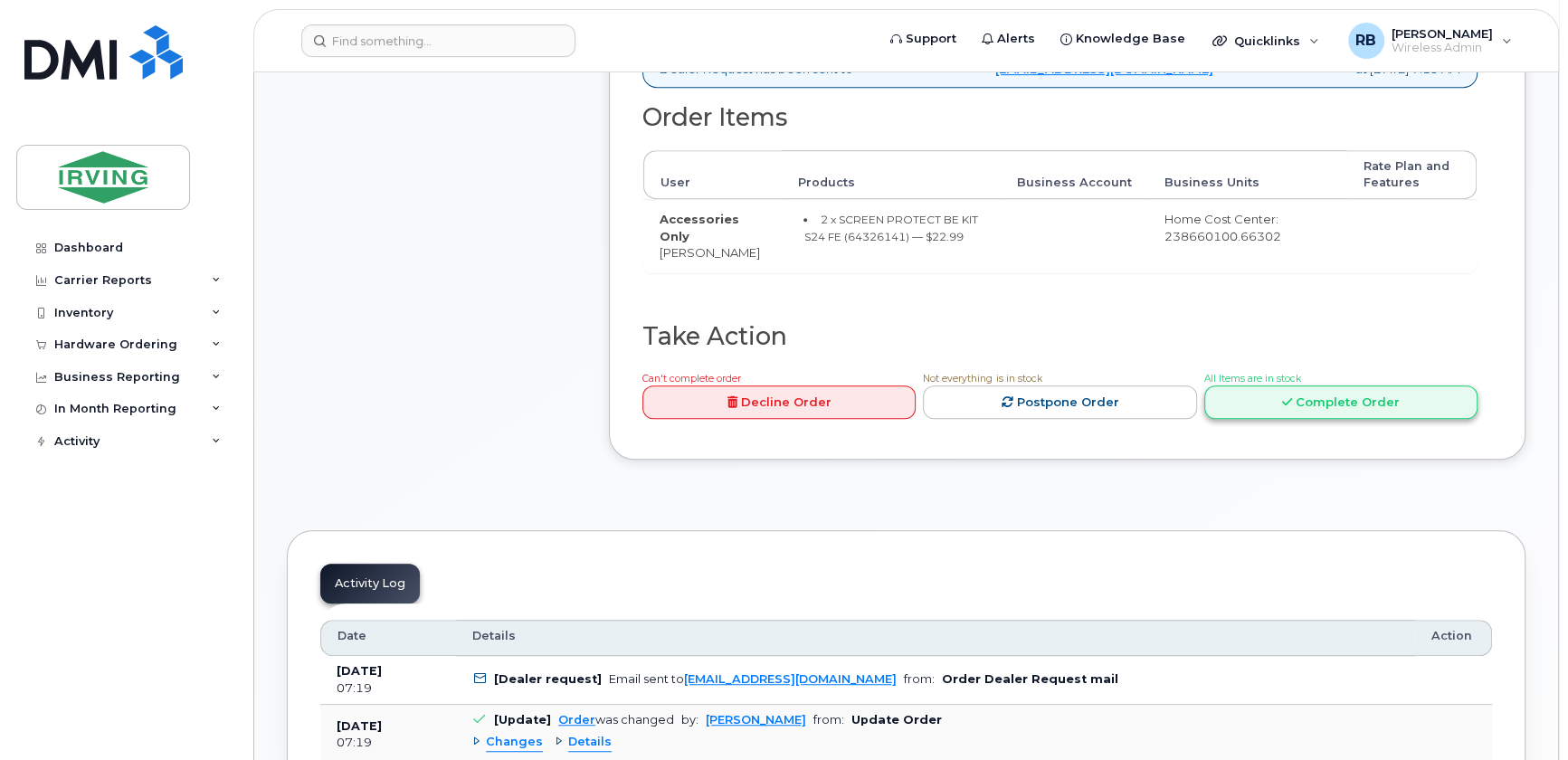
click at [1307, 412] on link "Complete Order" at bounding box center [1340, 402] width 273 height 33
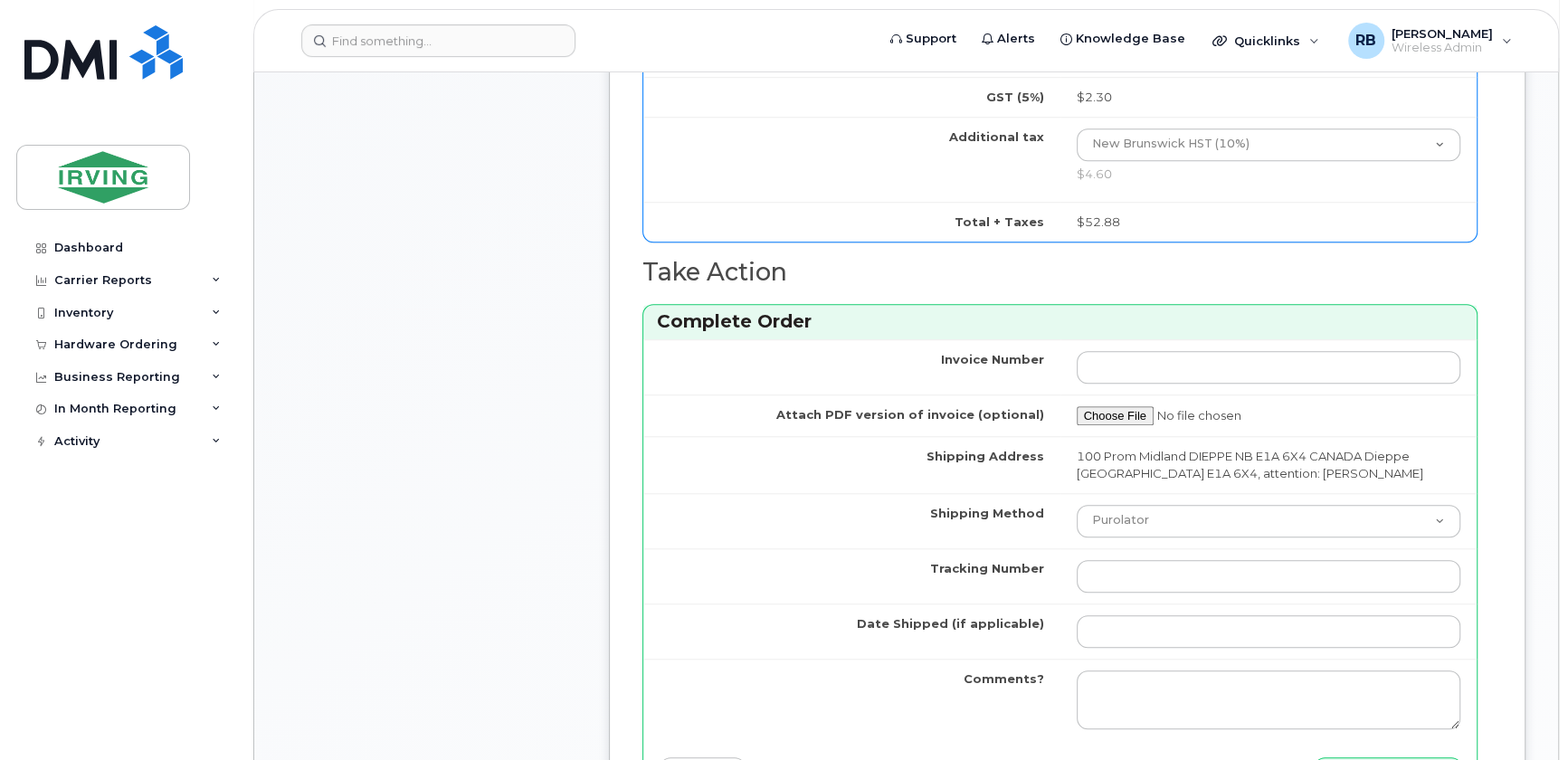
scroll to position [1206, 0]
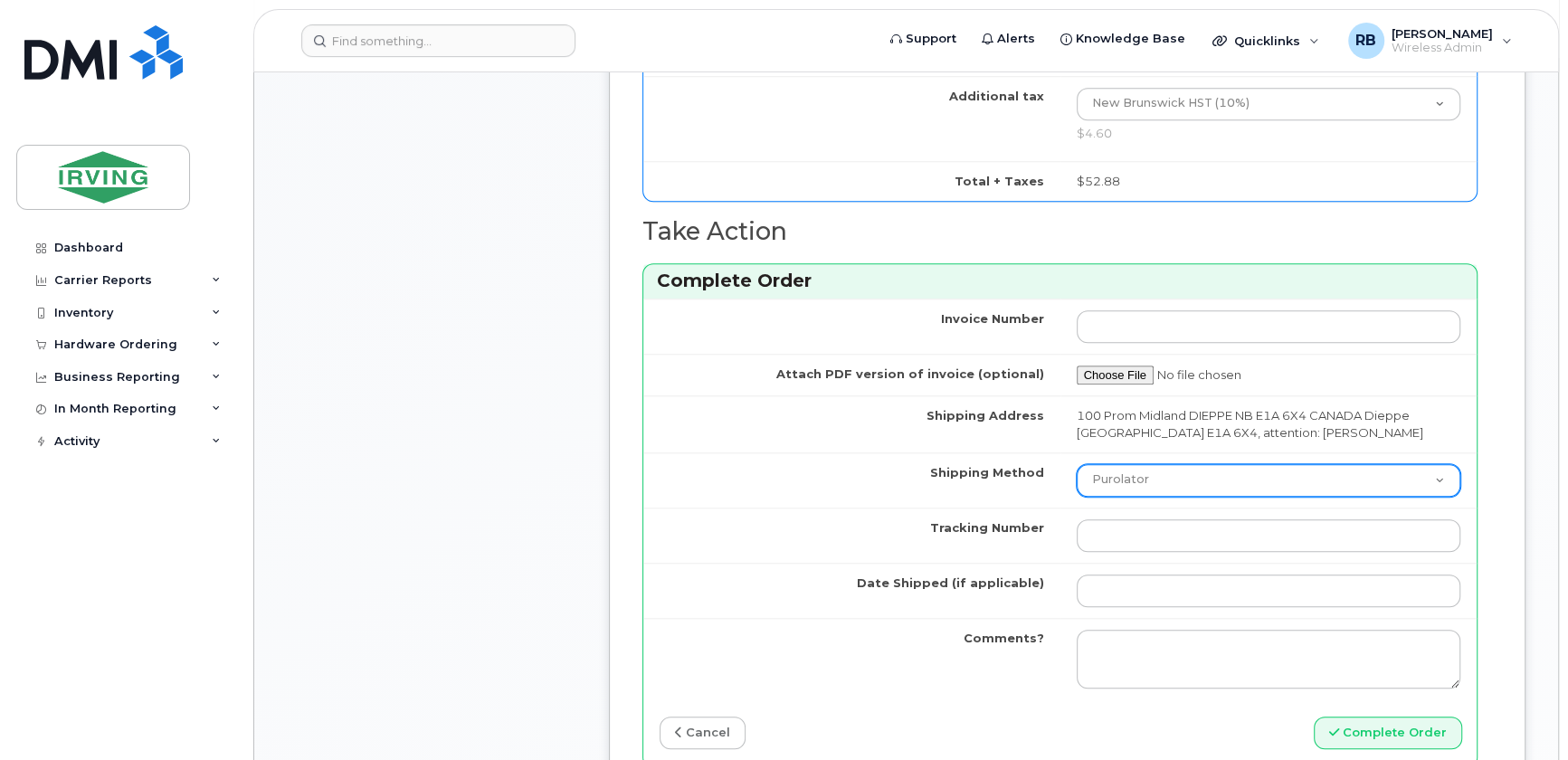
click at [1111, 470] on select "Purolator UPS FedEx Canada Post Courier Other Drop Off Pick Up" at bounding box center [1268, 480] width 384 height 32
select select "Courier"
click at [1076, 465] on select "Purolator UPS FedEx Canada Post Courier Other Drop Off Pick Up" at bounding box center [1268, 480] width 384 height 32
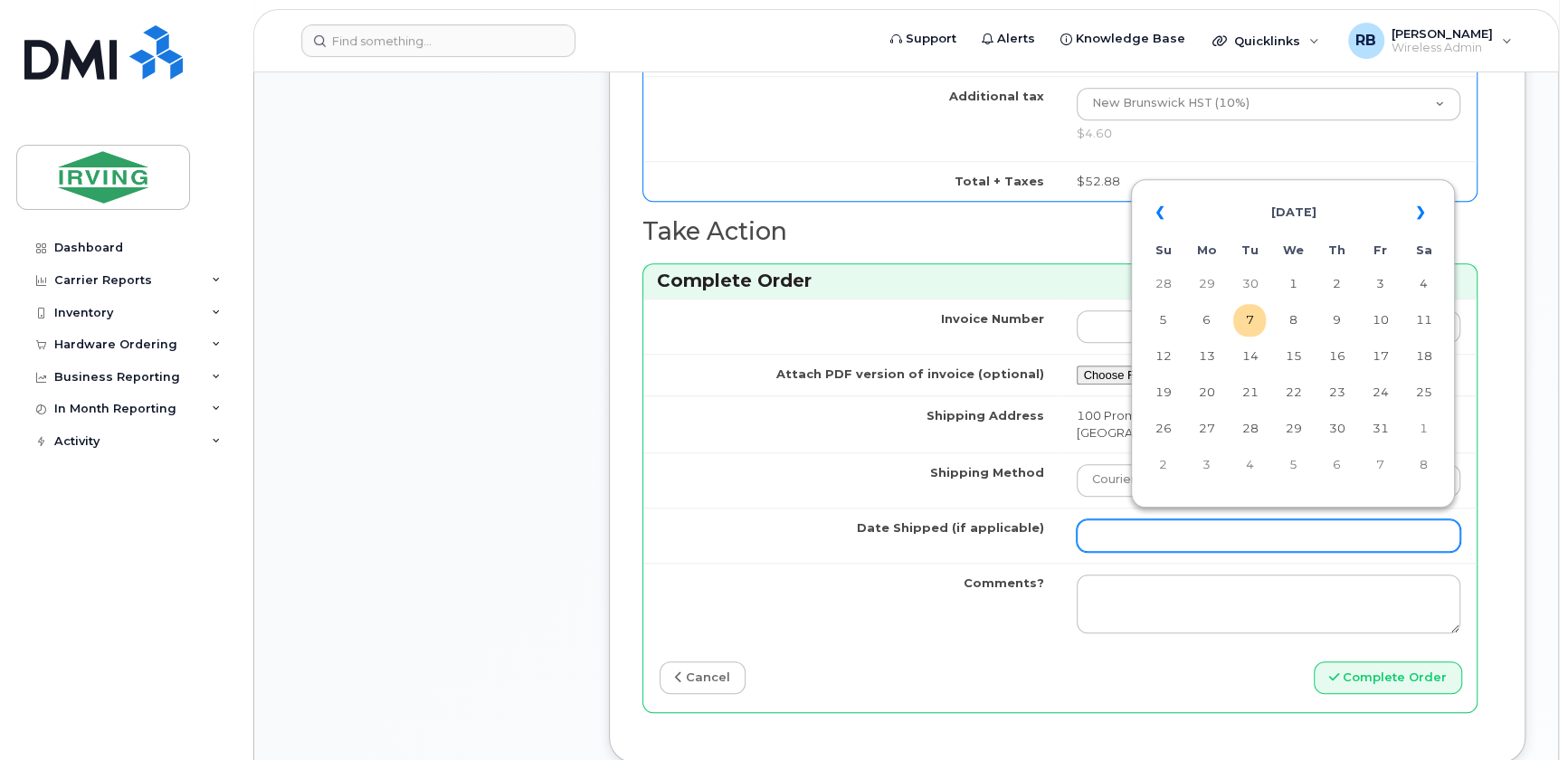
click at [1128, 524] on input "Date Shipped (if applicable)" at bounding box center [1268, 535] width 384 height 32
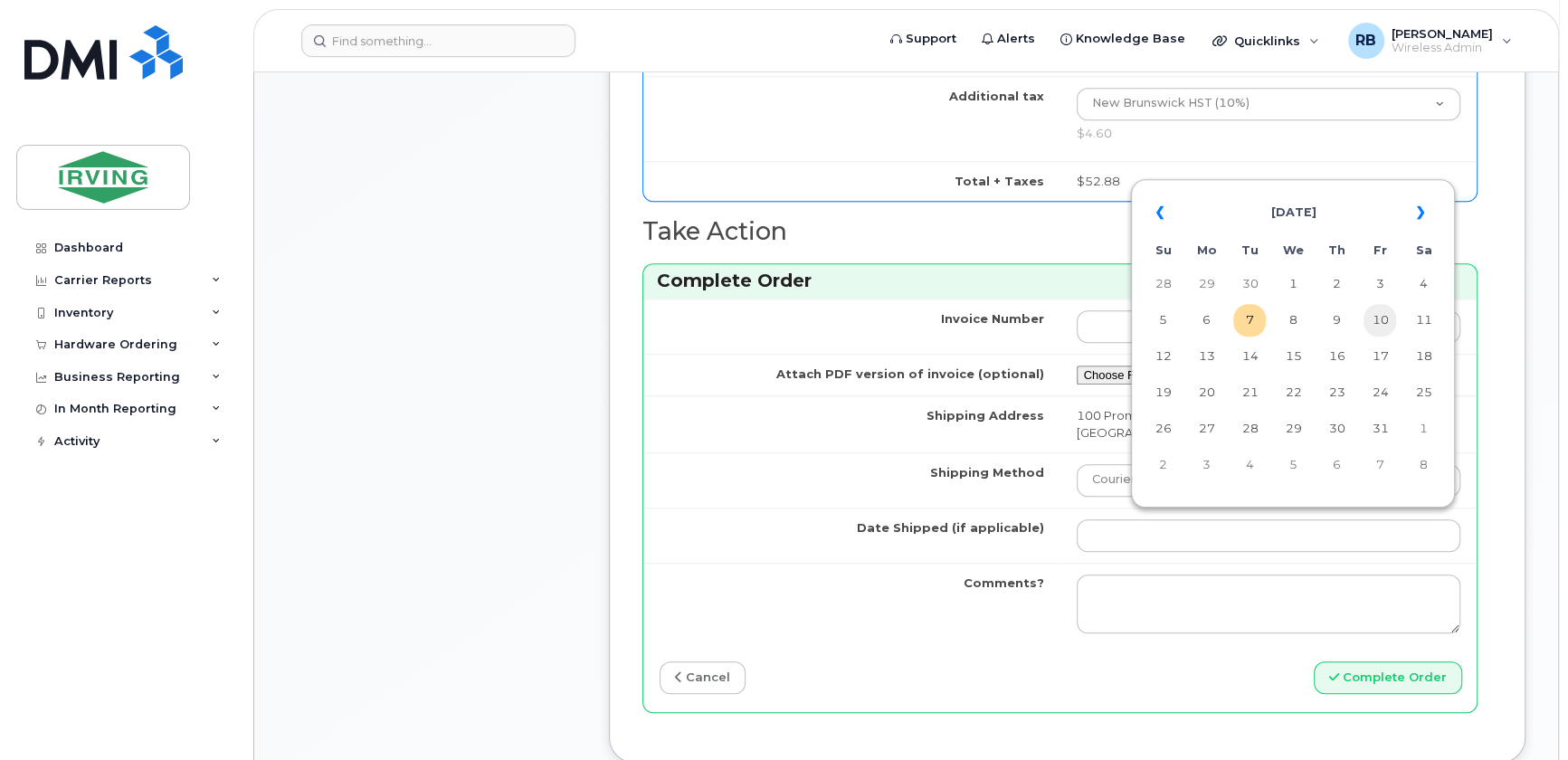
click at [1378, 323] on td "10" at bounding box center [1379, 319] width 32 height 32
type input "2025-10-10"
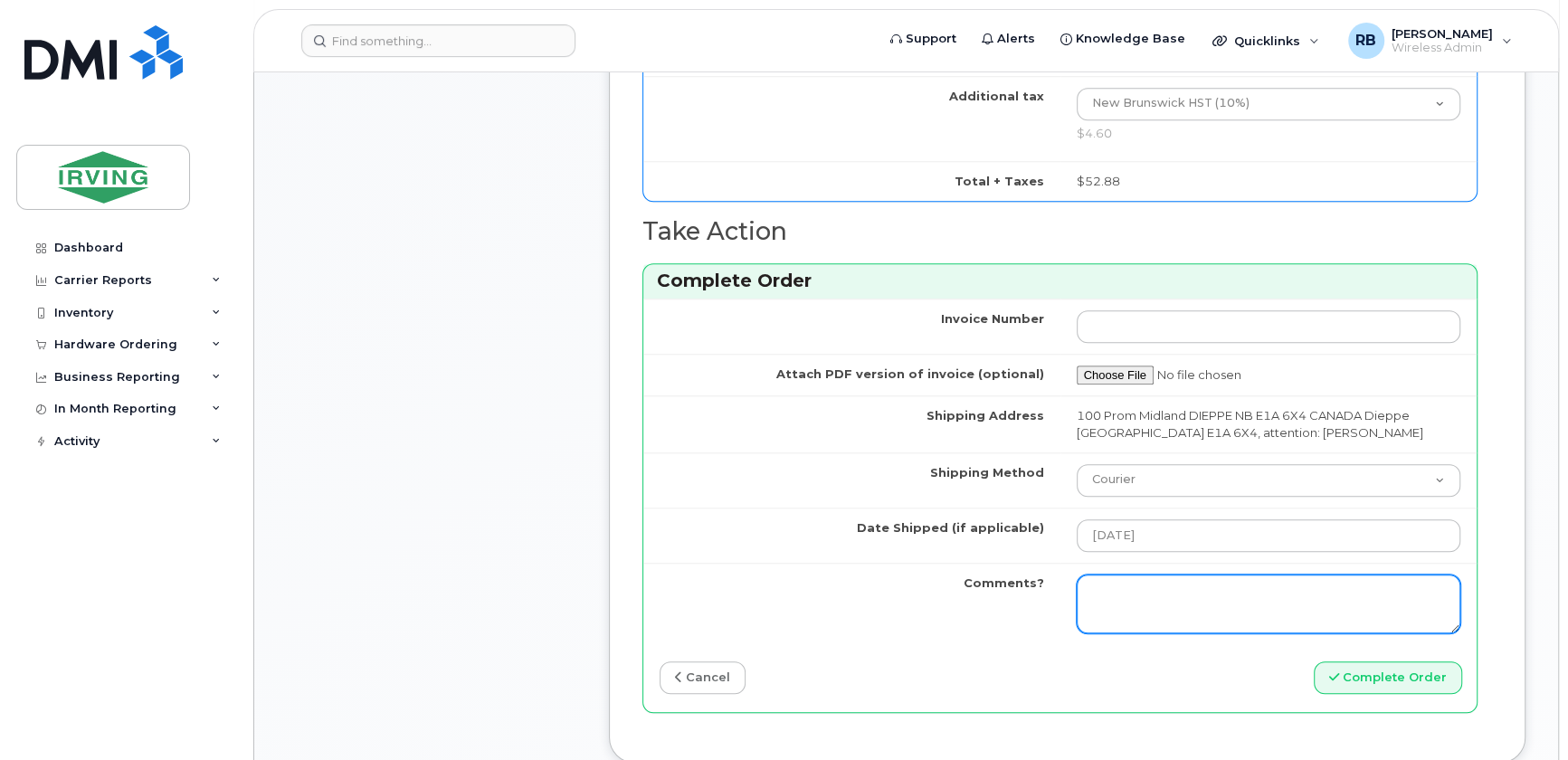
click at [1132, 591] on textarea "Comments?" at bounding box center [1268, 605] width 384 height 60
drag, startPoint x: 1424, startPoint y: 608, endPoint x: 1089, endPoint y: 592, distance: 335.4
click at [1089, 592] on textarea "Please be advised the order has been completed. SO#26214196 Allow 1-3 business …" at bounding box center [1268, 605] width 384 height 60
type textarea "Please be advised the order has been completed. SO#26214196 Allow 1-3 business …"
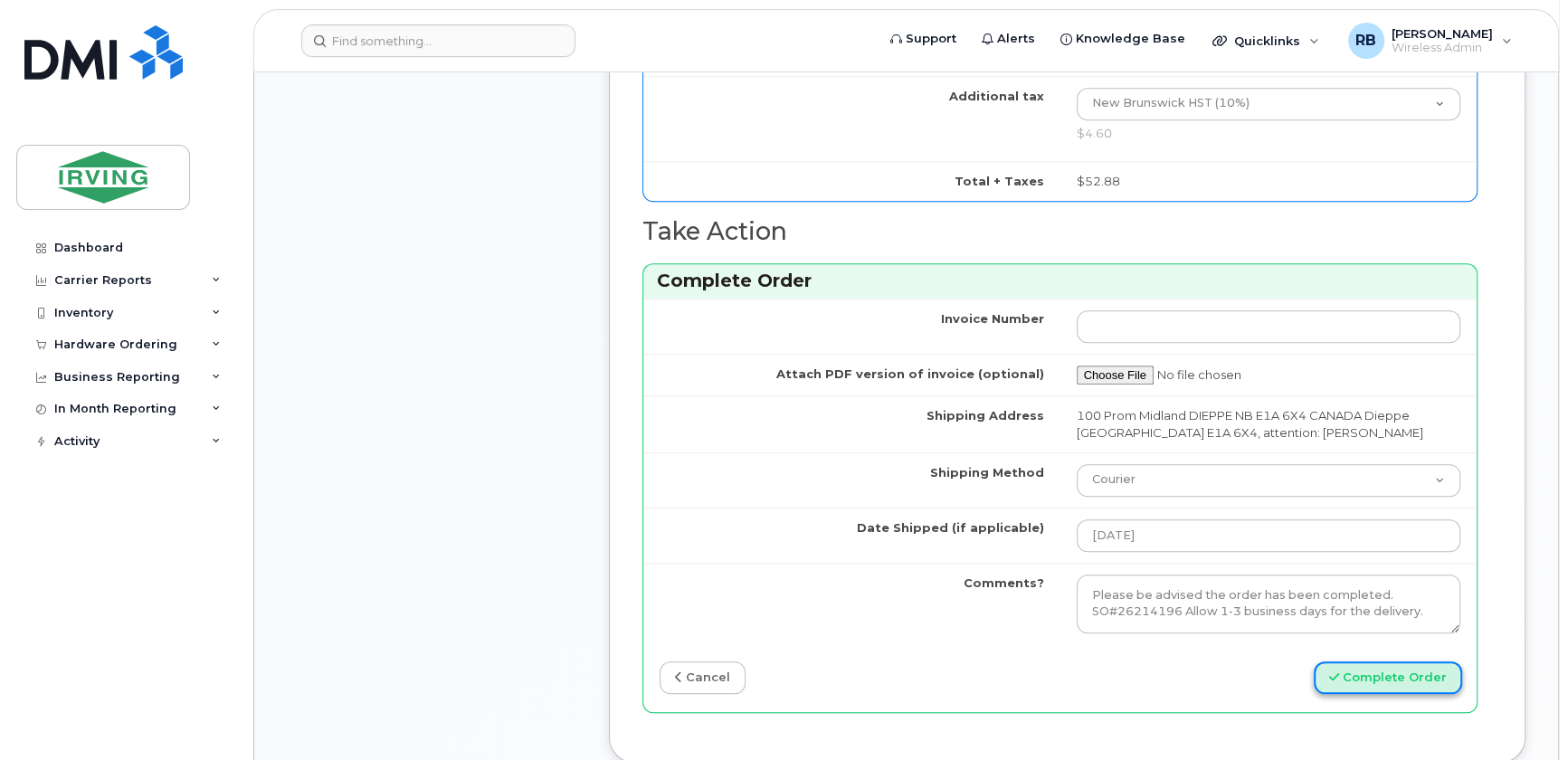
click at [1368, 670] on button "Complete Order" at bounding box center [1387, 678] width 148 height 33
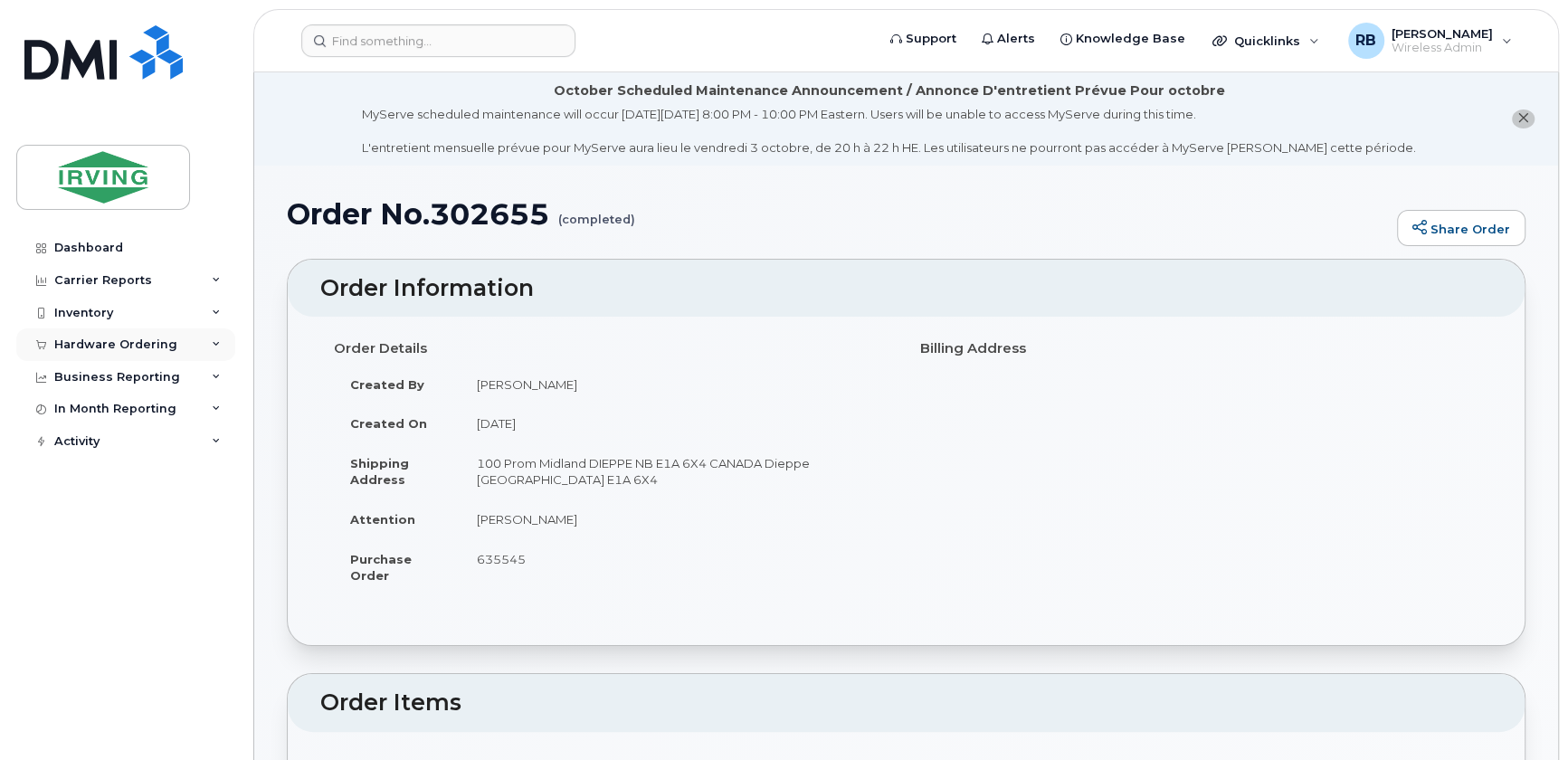
click at [74, 335] on div "Hardware Ordering" at bounding box center [126, 344] width 219 height 32
click at [73, 415] on div "Orders" at bounding box center [85, 413] width 44 height 17
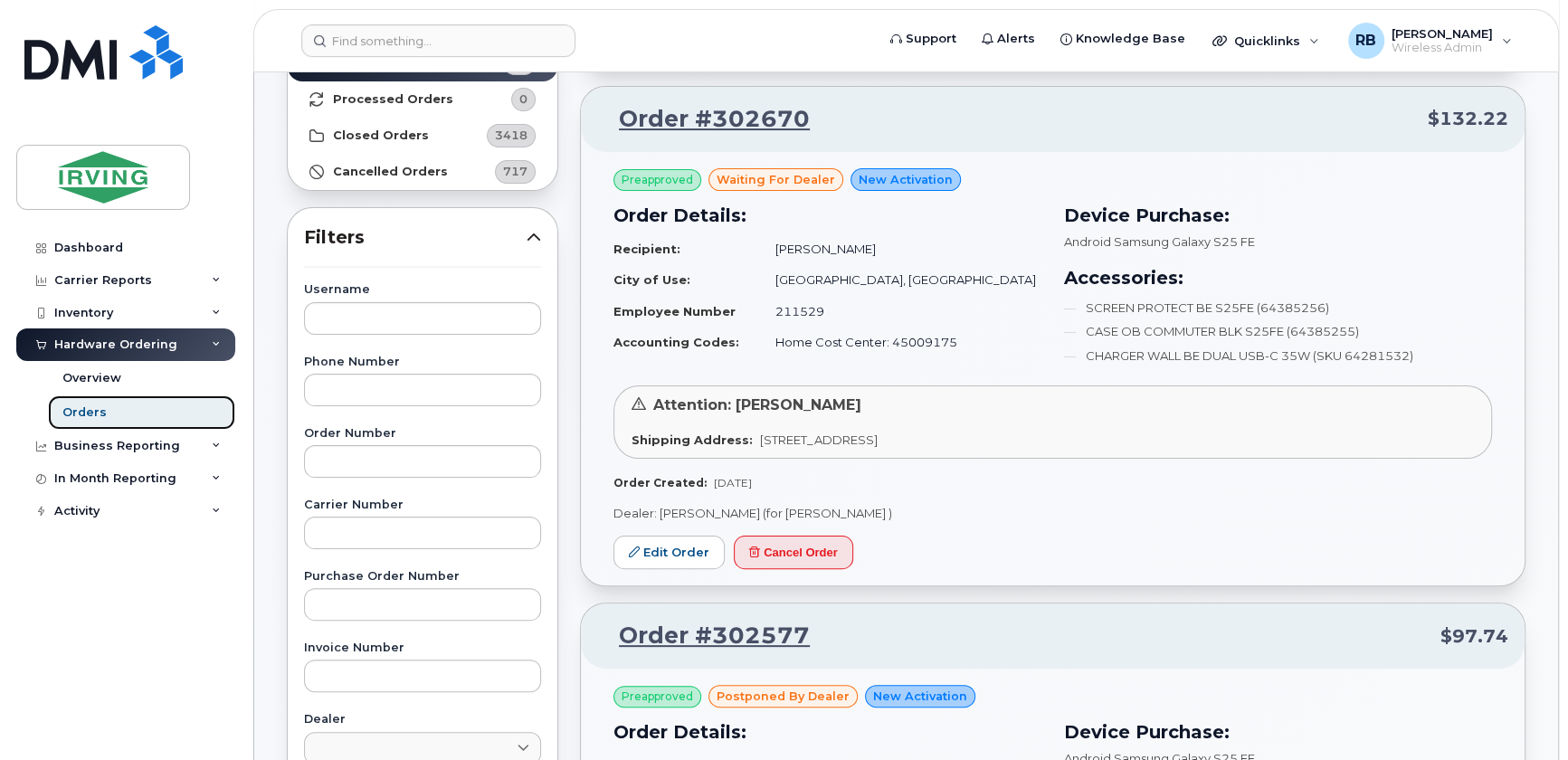
scroll to position [219, 0]
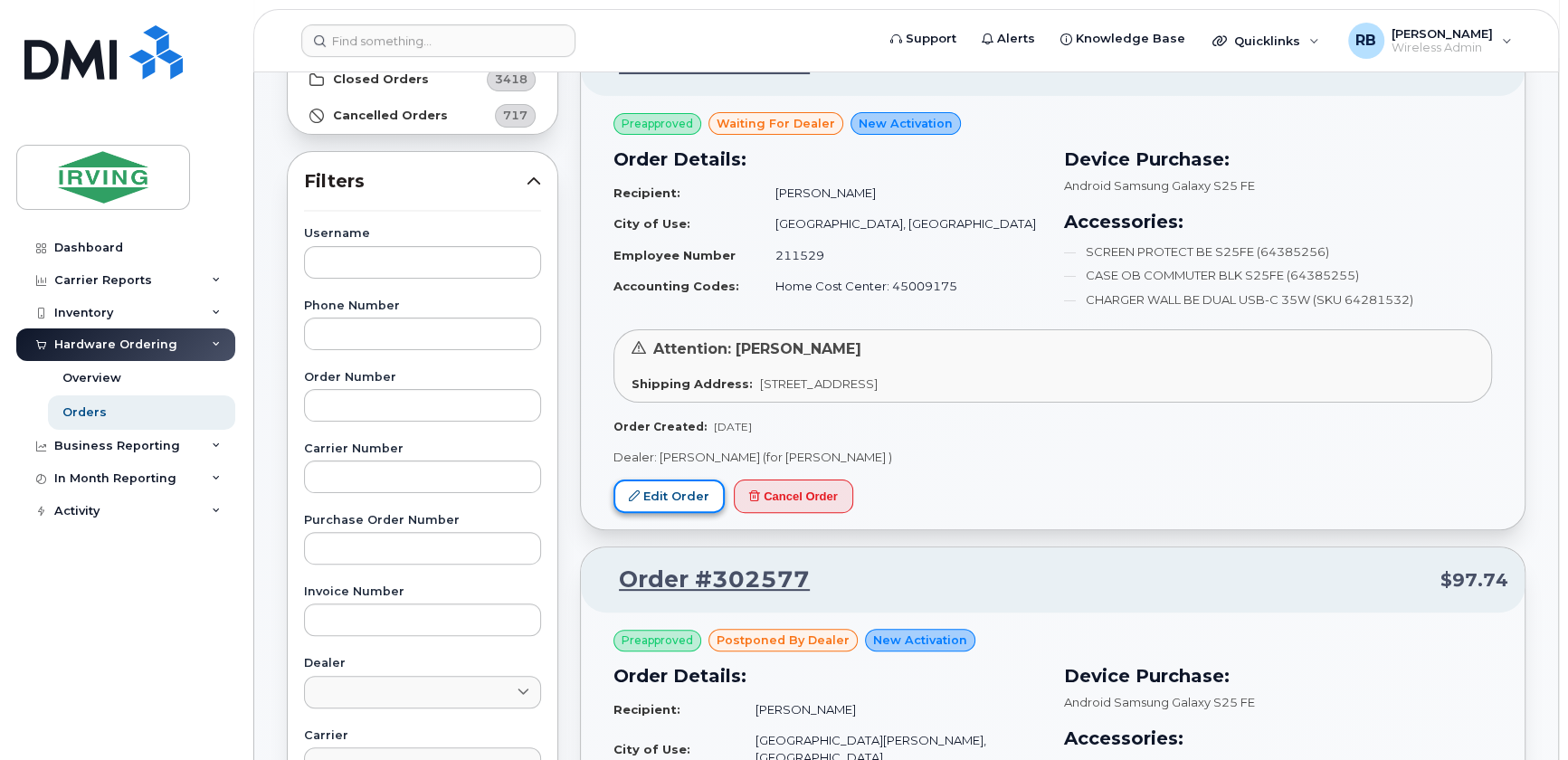
click at [664, 504] on link "Edit Order" at bounding box center [669, 496] width 111 height 33
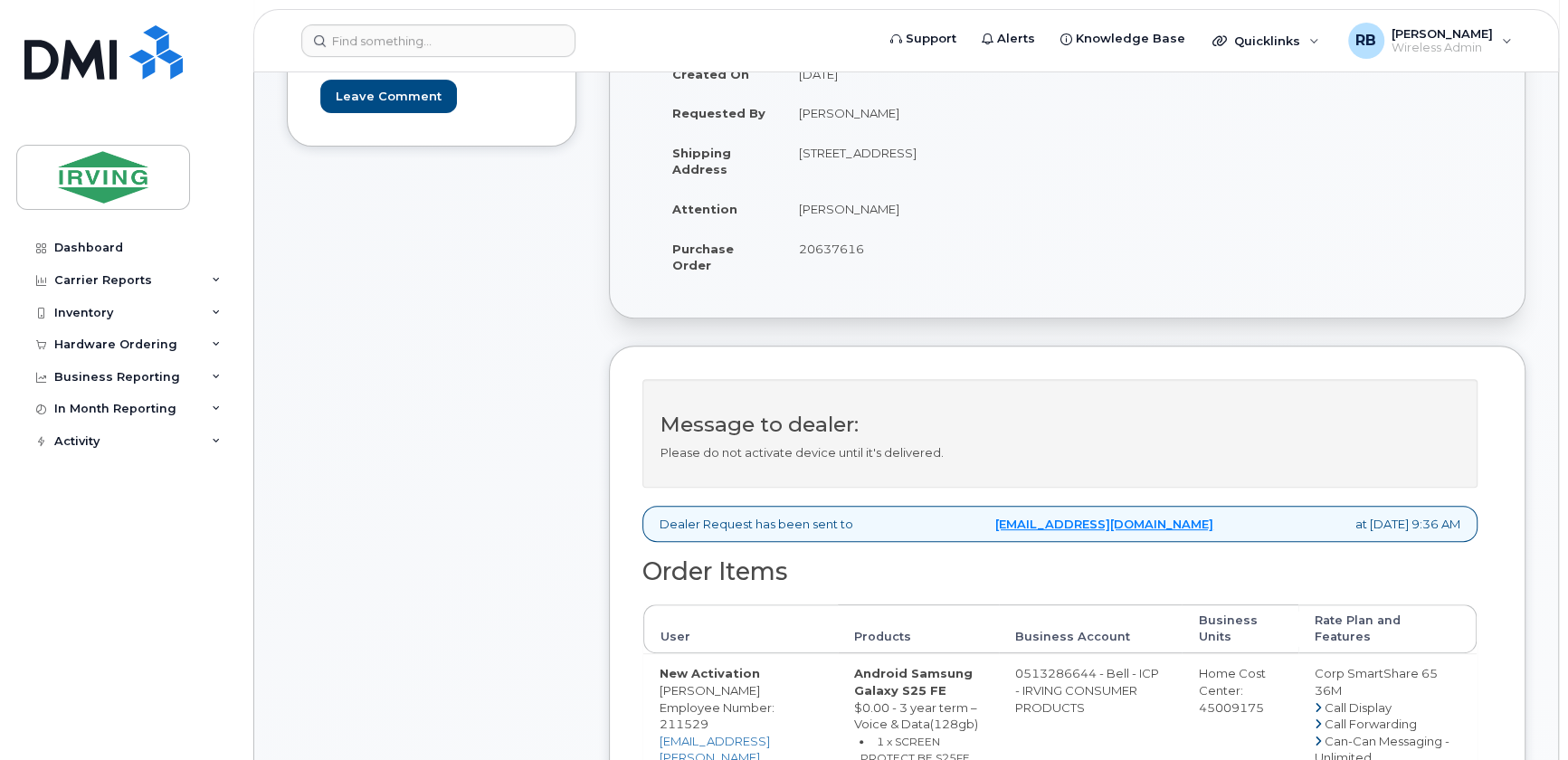
scroll to position [531, 0]
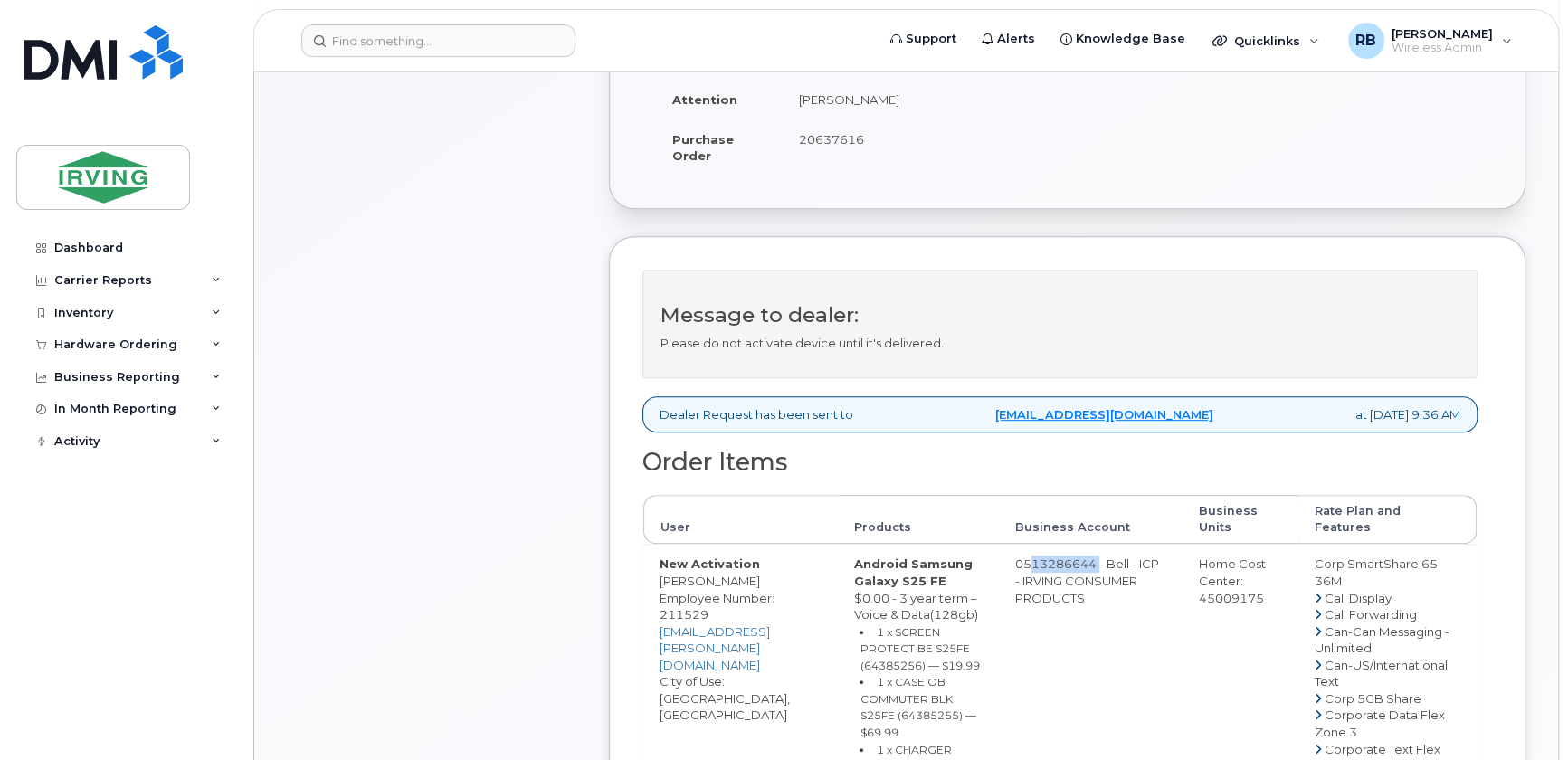
drag, startPoint x: 1074, startPoint y: 561, endPoint x: 1148, endPoint y: 564, distance: 74.1
copy td "513286644"
click at [823, 140] on span "20637616" at bounding box center [830, 140] width 65 height 15
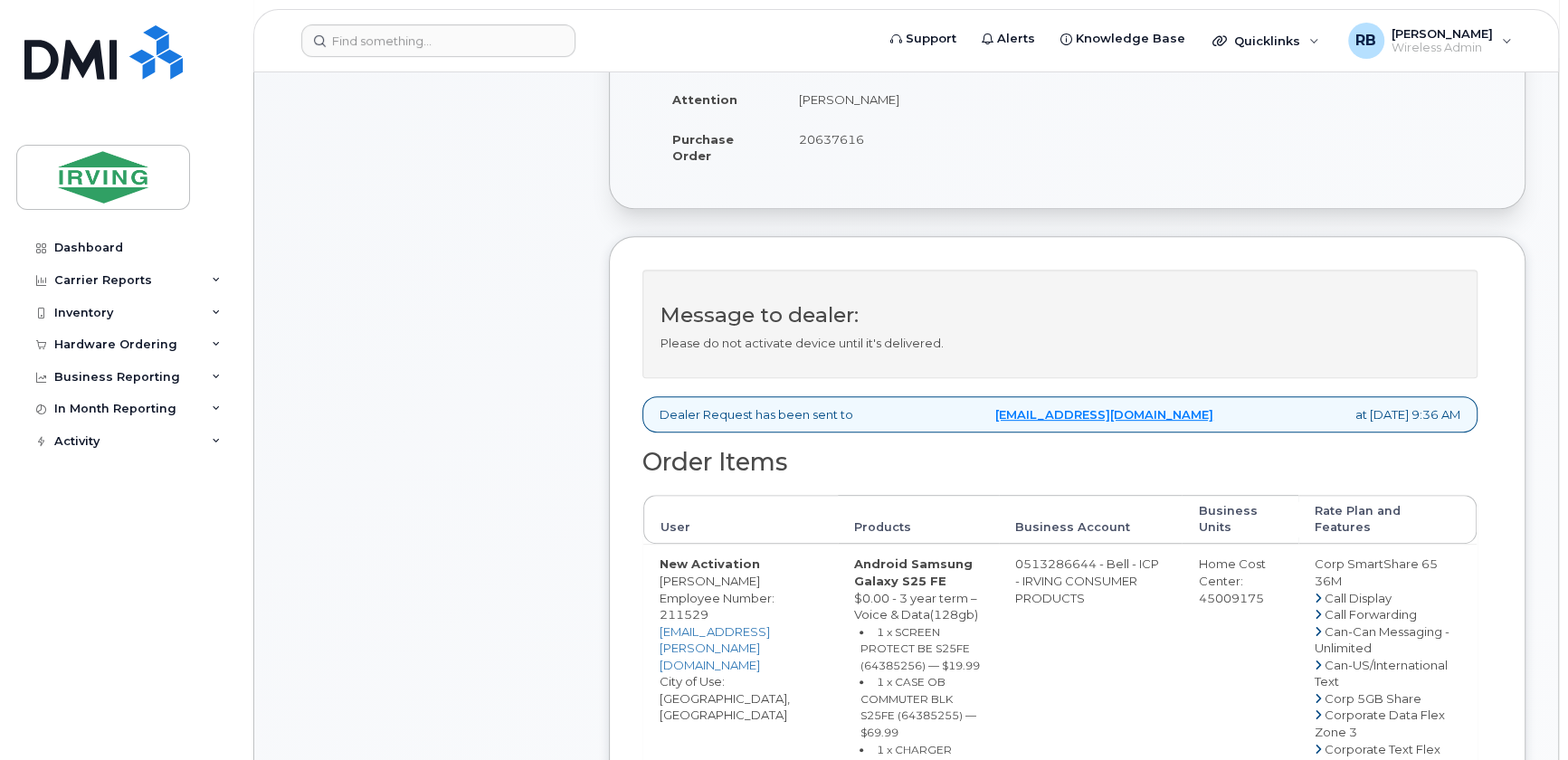
copy span "20637616"
